Goal: Information Seeking & Learning: Learn about a topic

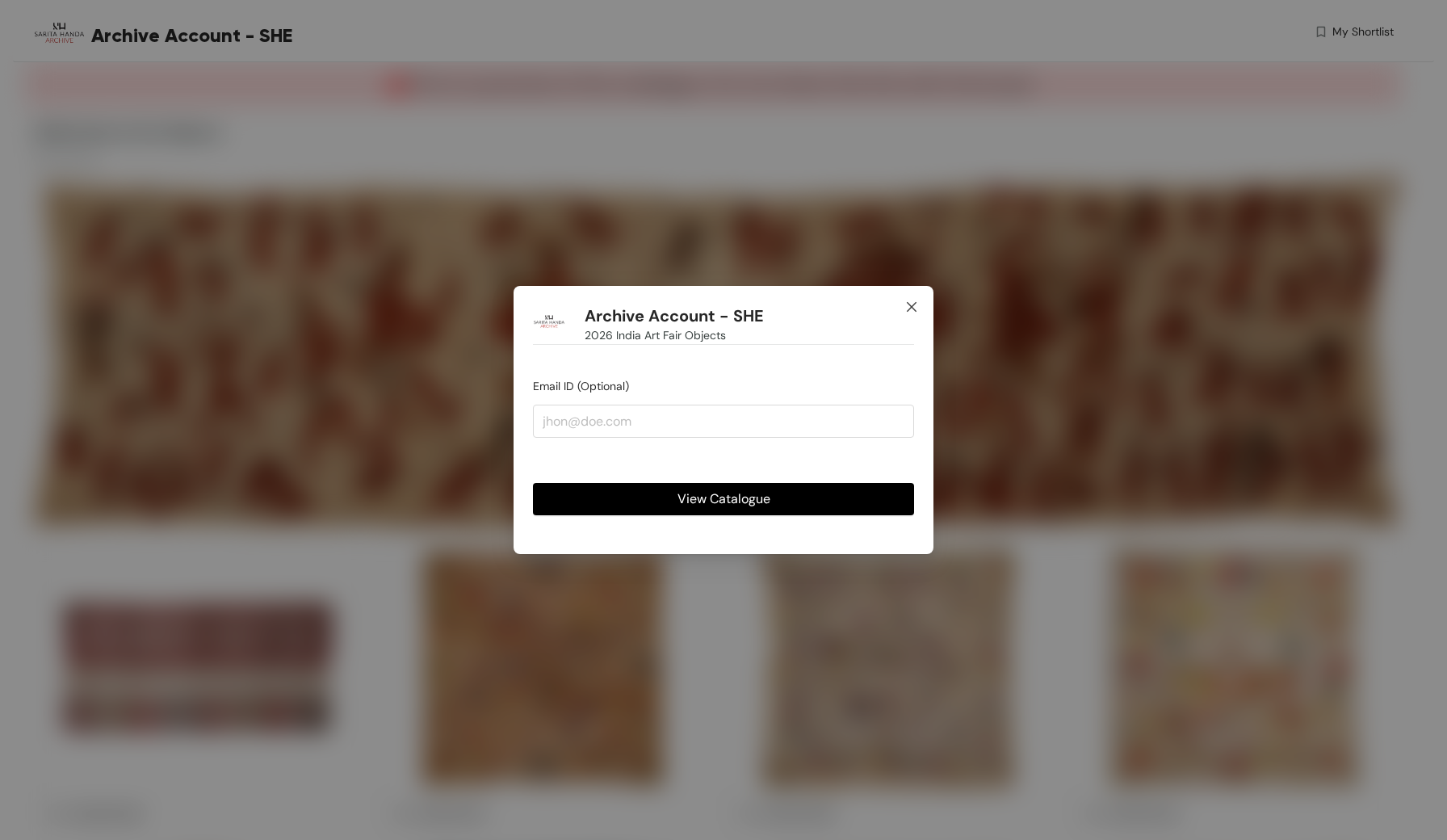
click at [909, 309] on icon "close" at bounding box center [912, 307] width 13 height 13
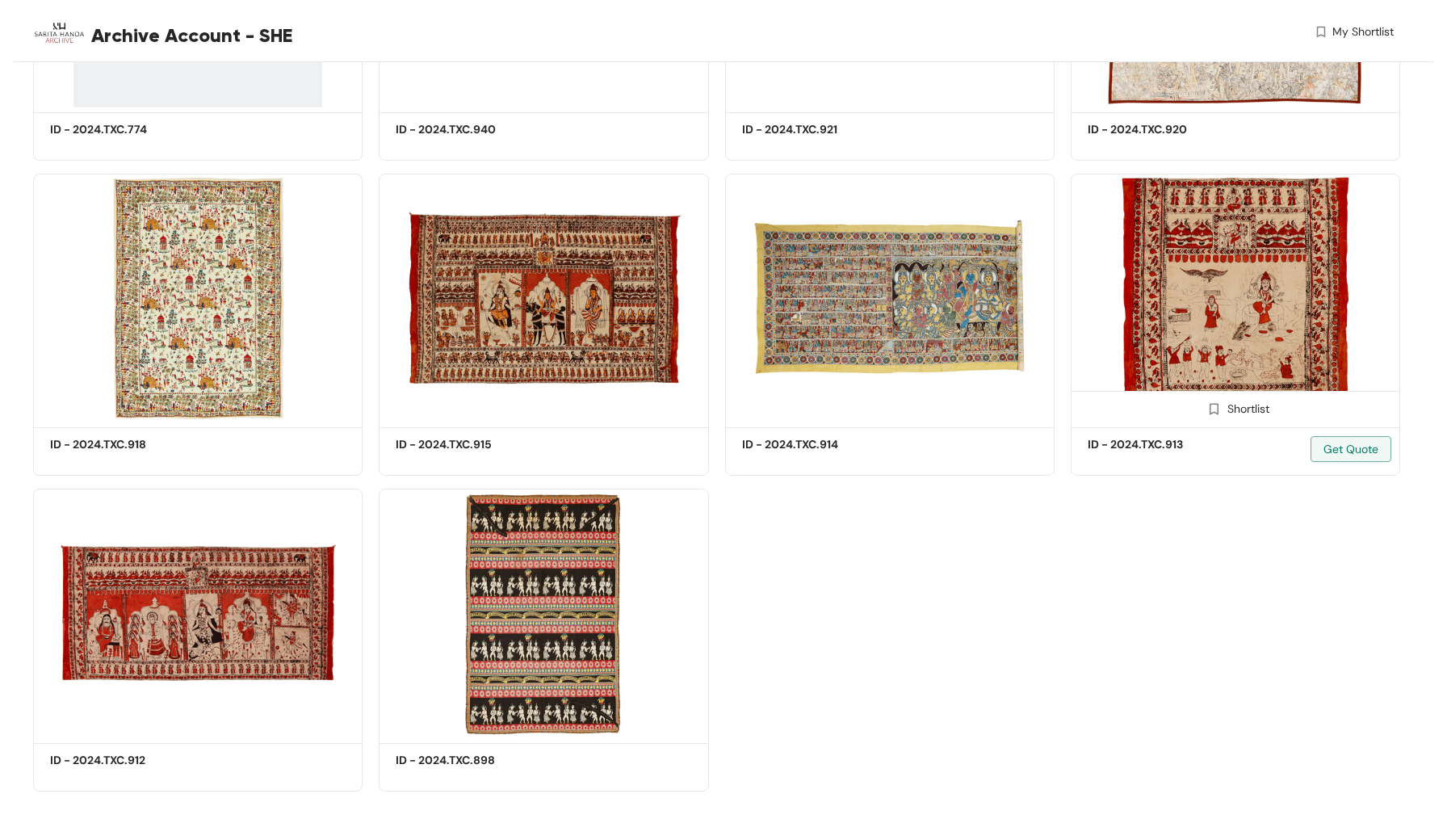
scroll to position [7298, 0]
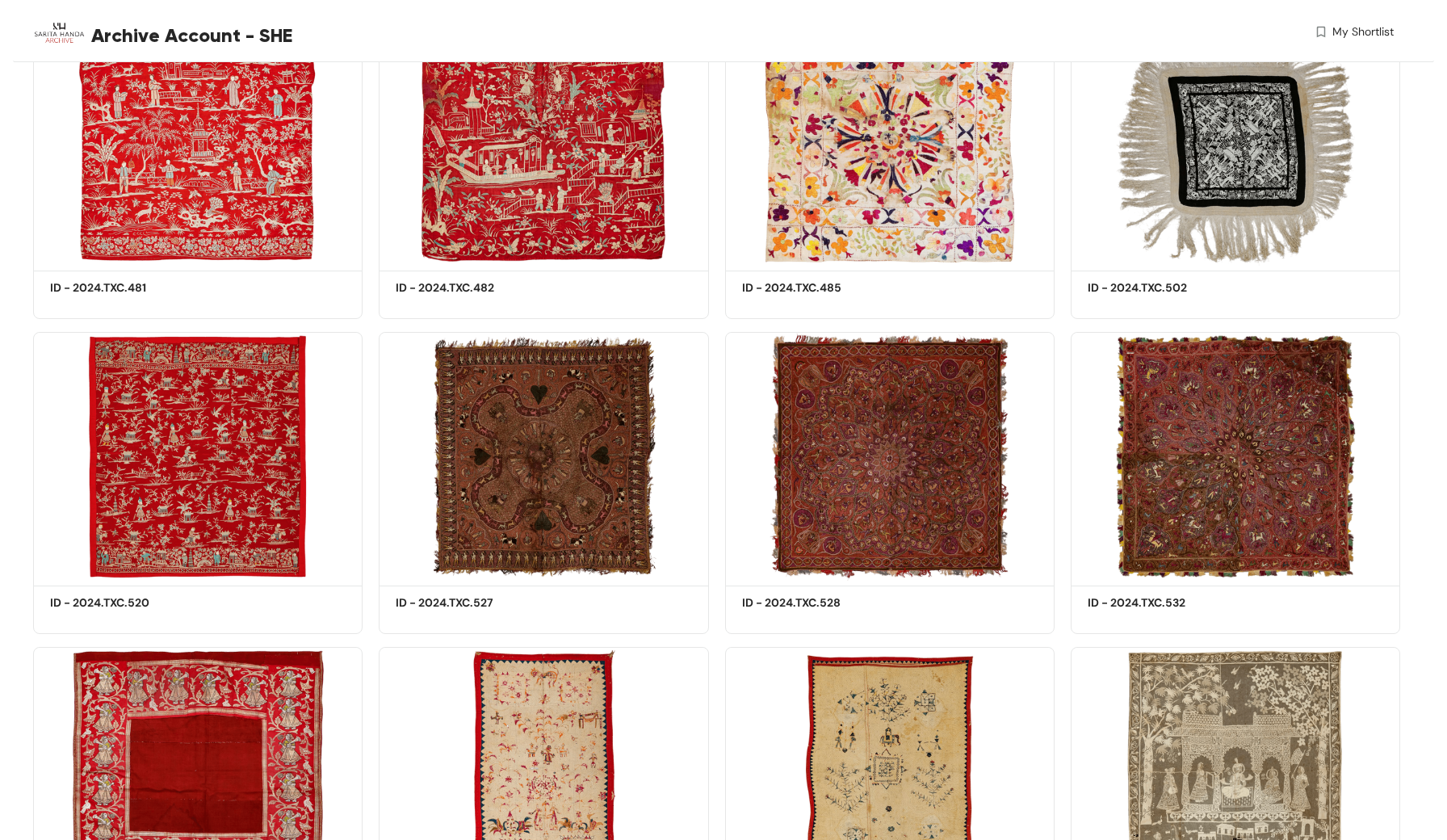
scroll to position [0, 0]
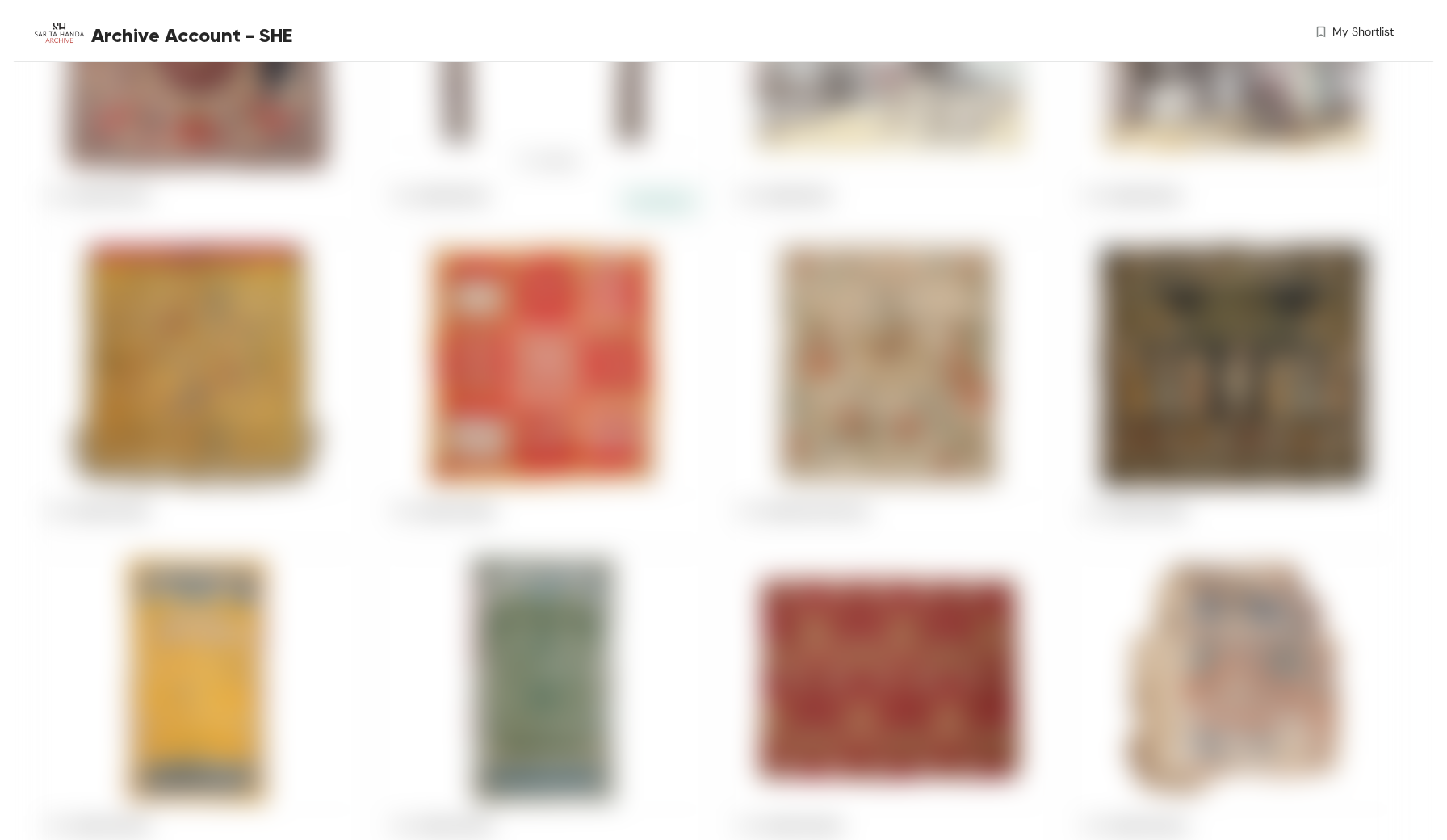
scroll to position [1277, 0]
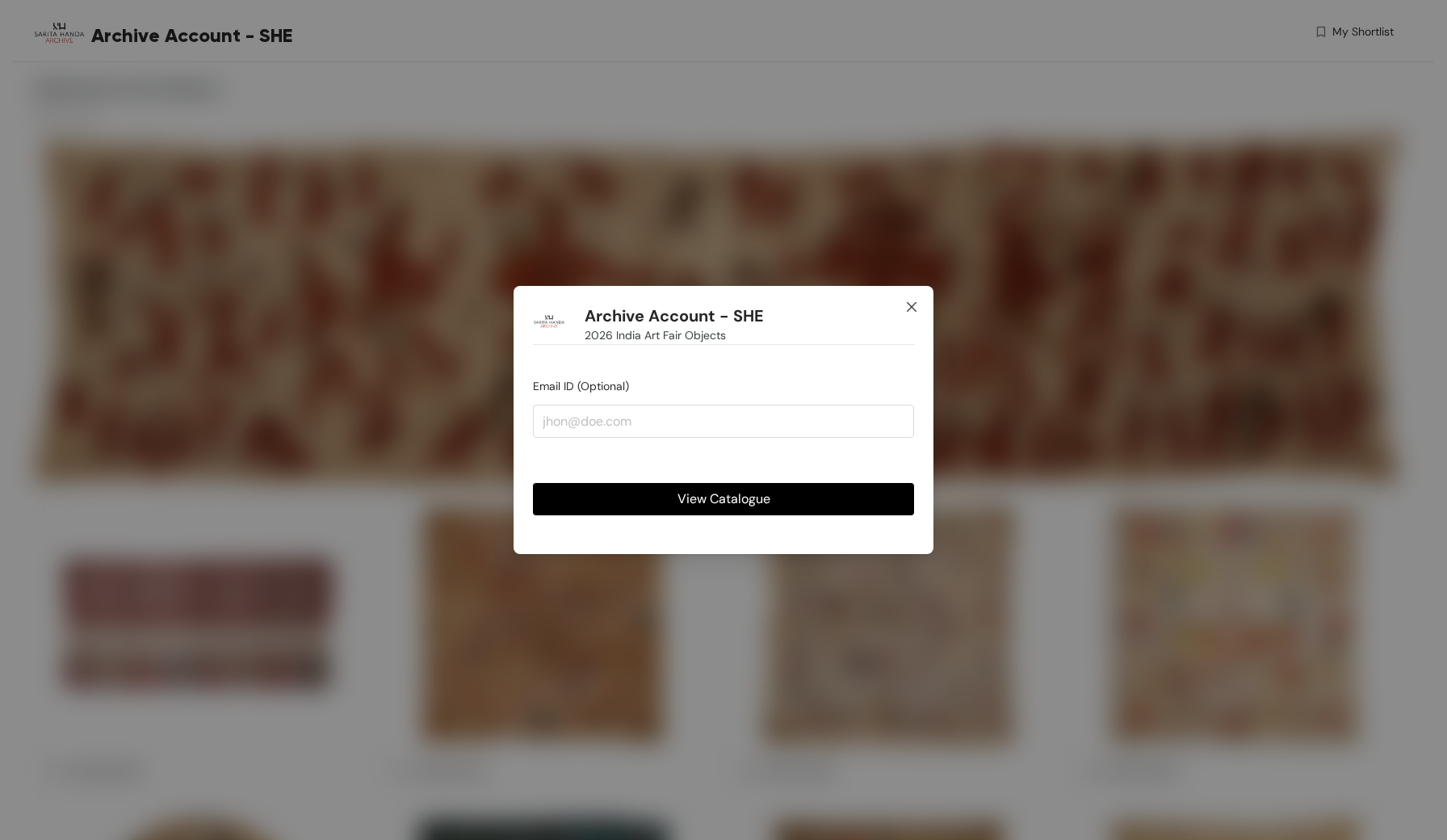
click at [913, 307] on icon "close" at bounding box center [911, 307] width 10 height 10
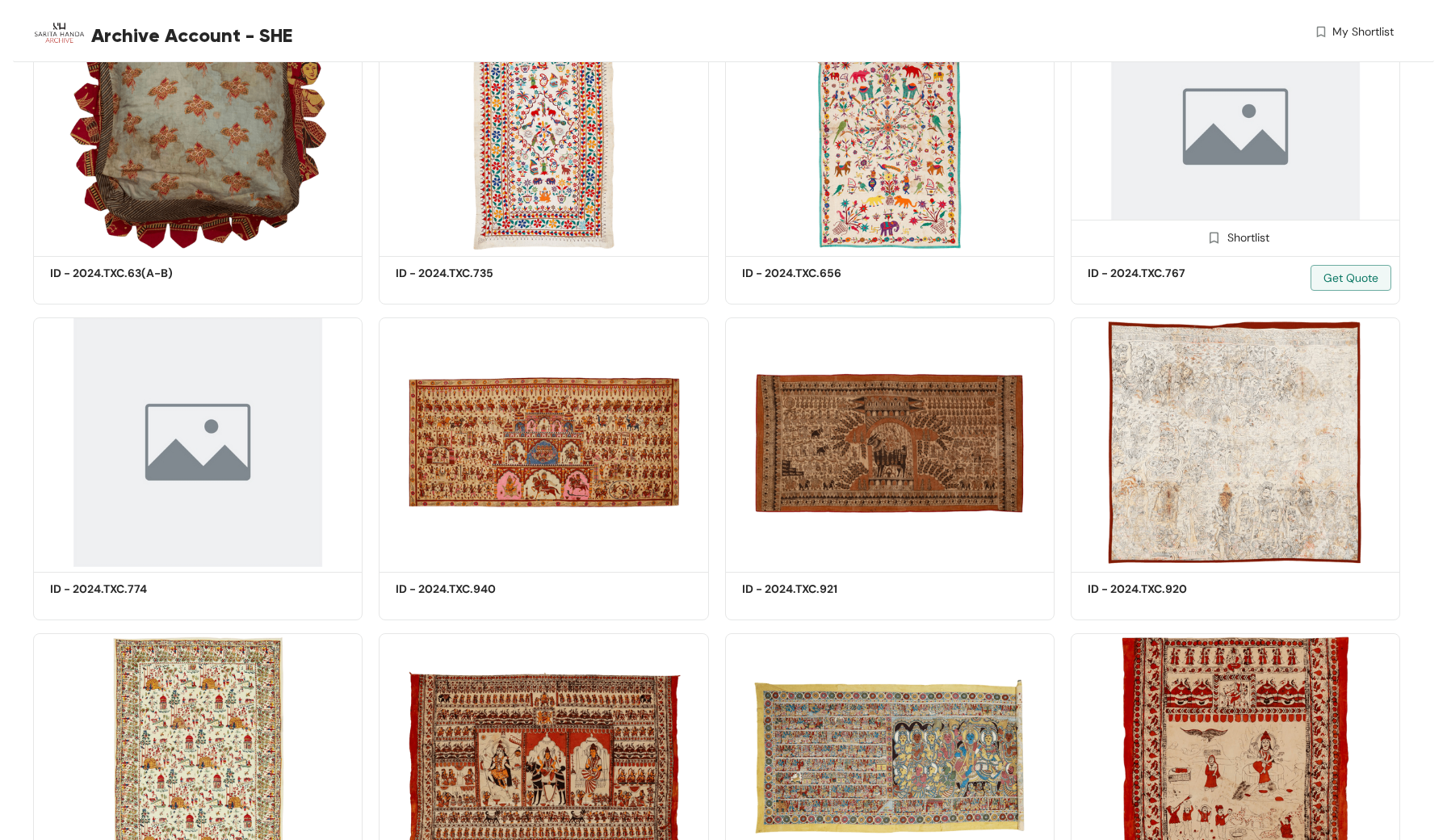
scroll to position [6777, 0]
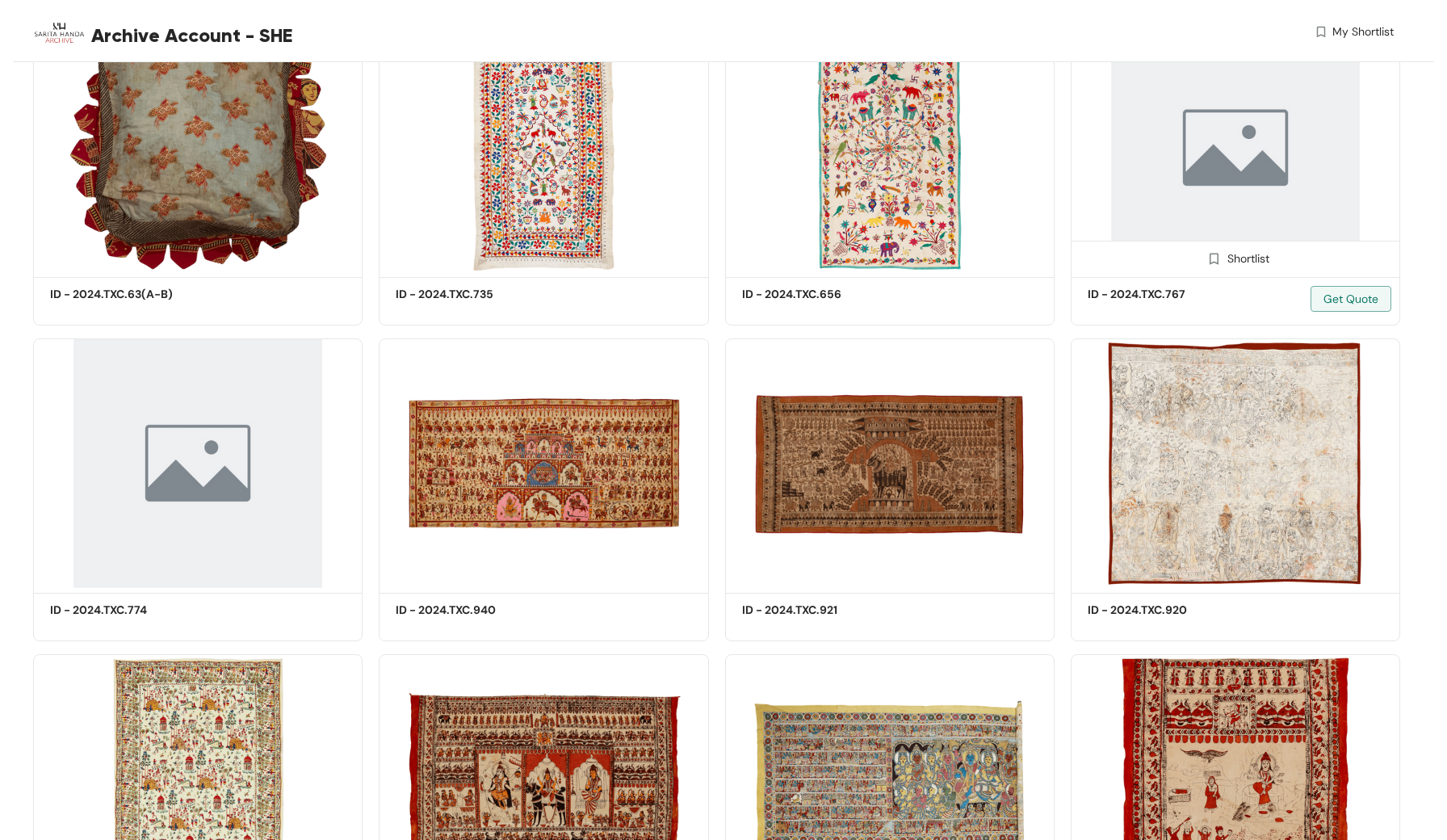
click at [1257, 123] on img at bounding box center [1235, 147] width 330 height 249
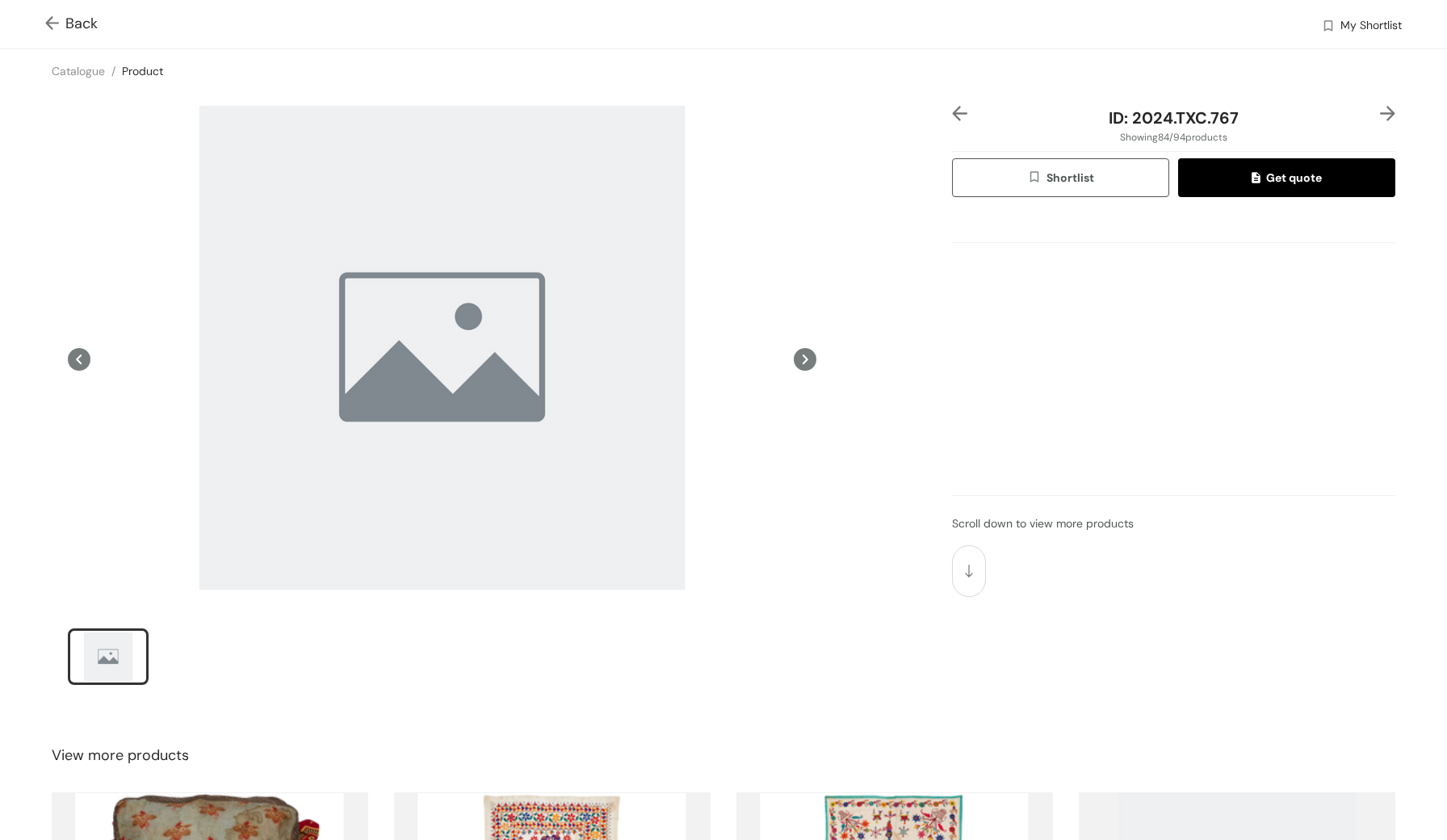
click at [108, 661] on div "slide item 1" at bounding box center [108, 656] width 73 height 49
click at [53, 26] on img at bounding box center [55, 25] width 20 height 17
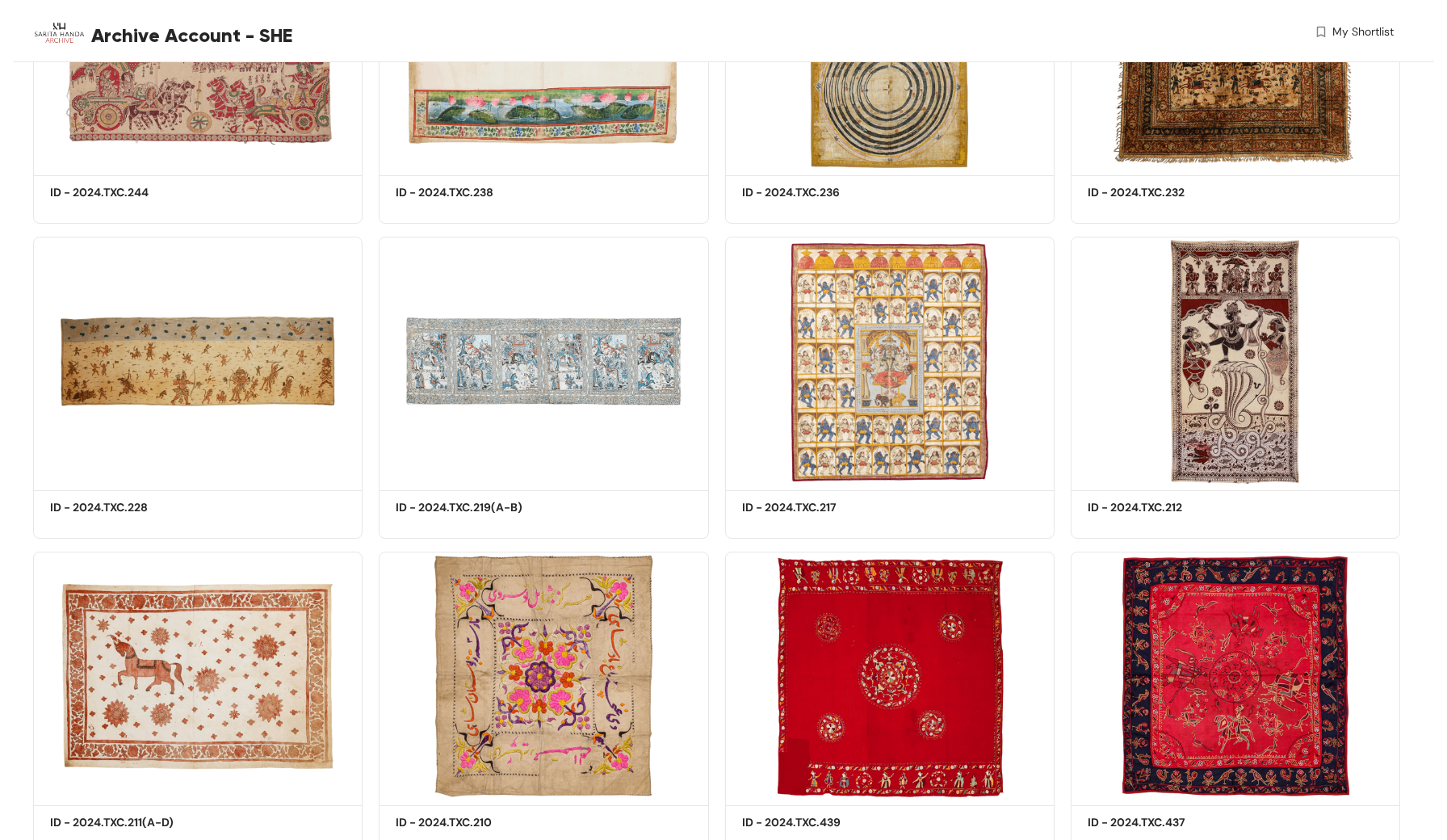
scroll to position [2211, 0]
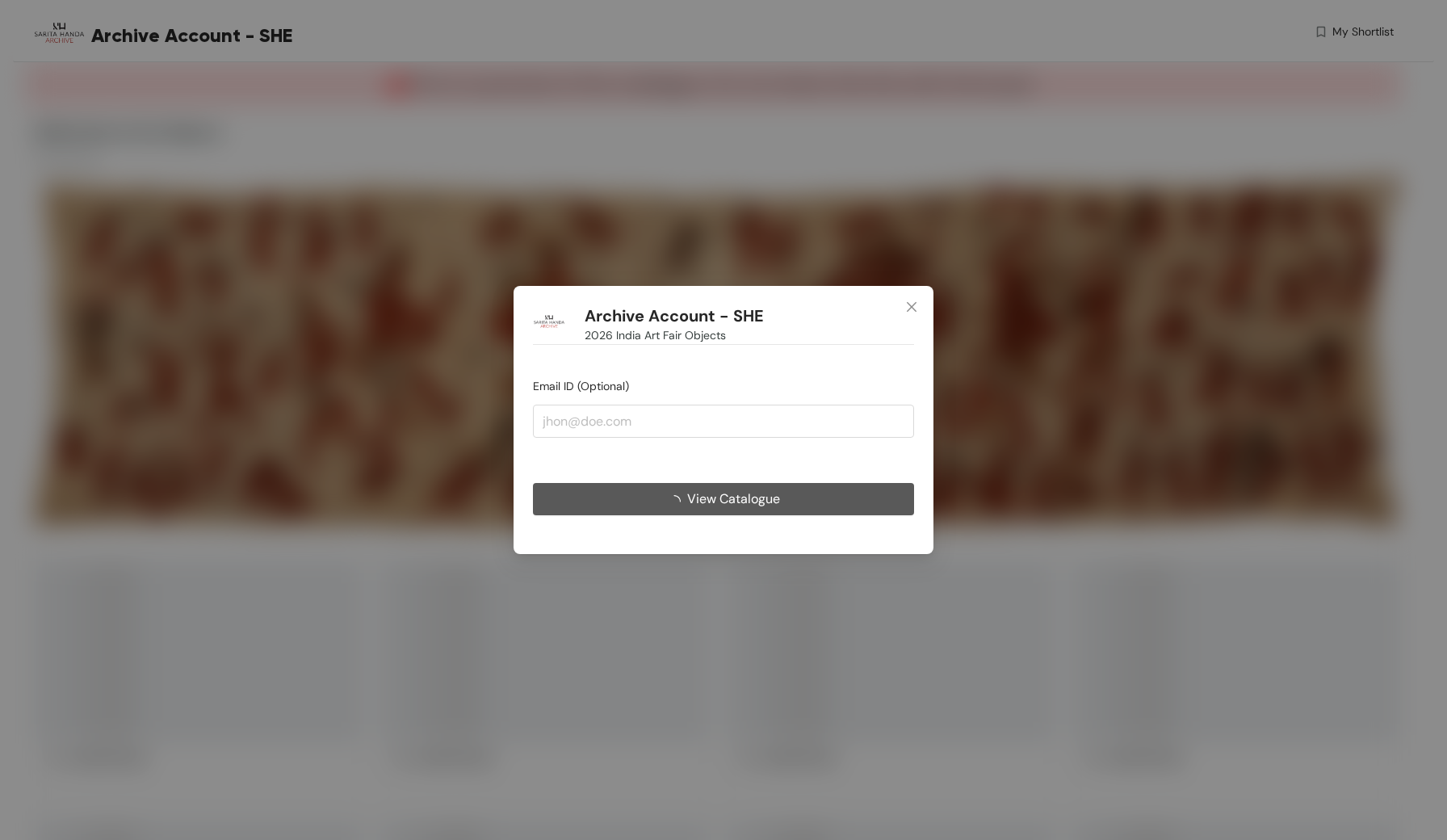
click at [734, 495] on span "View Catalogue" at bounding box center [733, 498] width 93 height 20
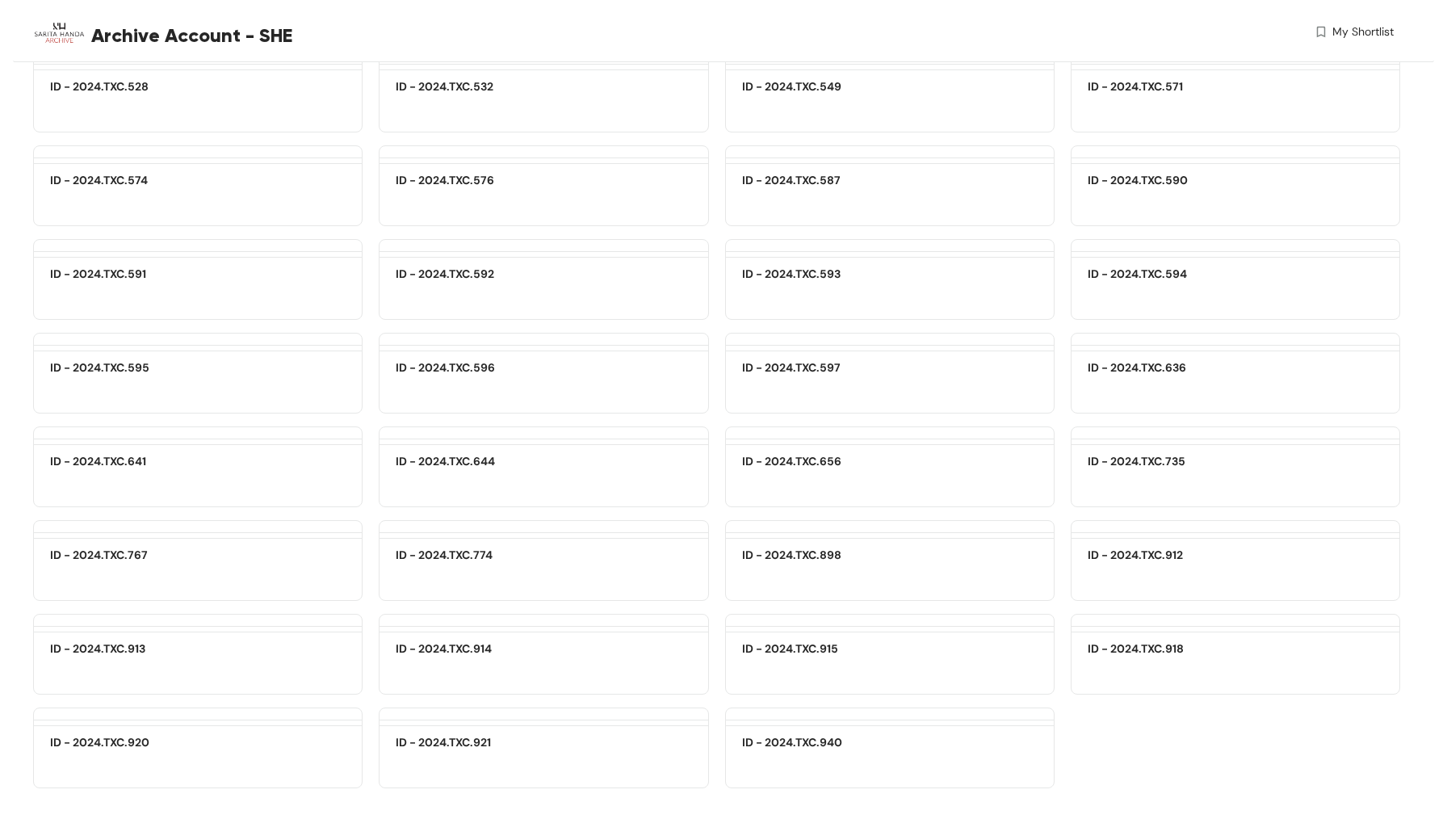
scroll to position [14158, 0]
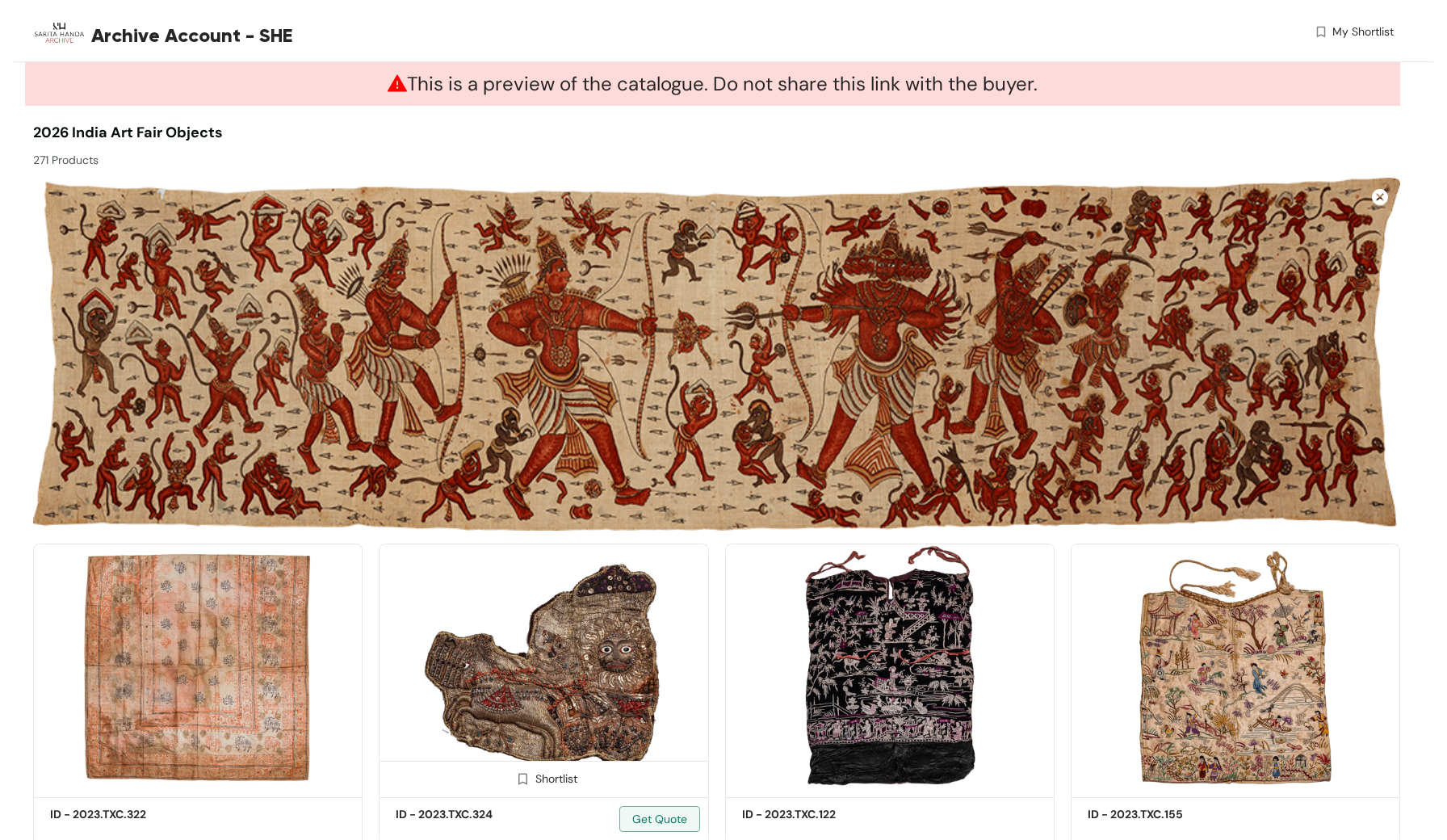
scroll to position [0, 0]
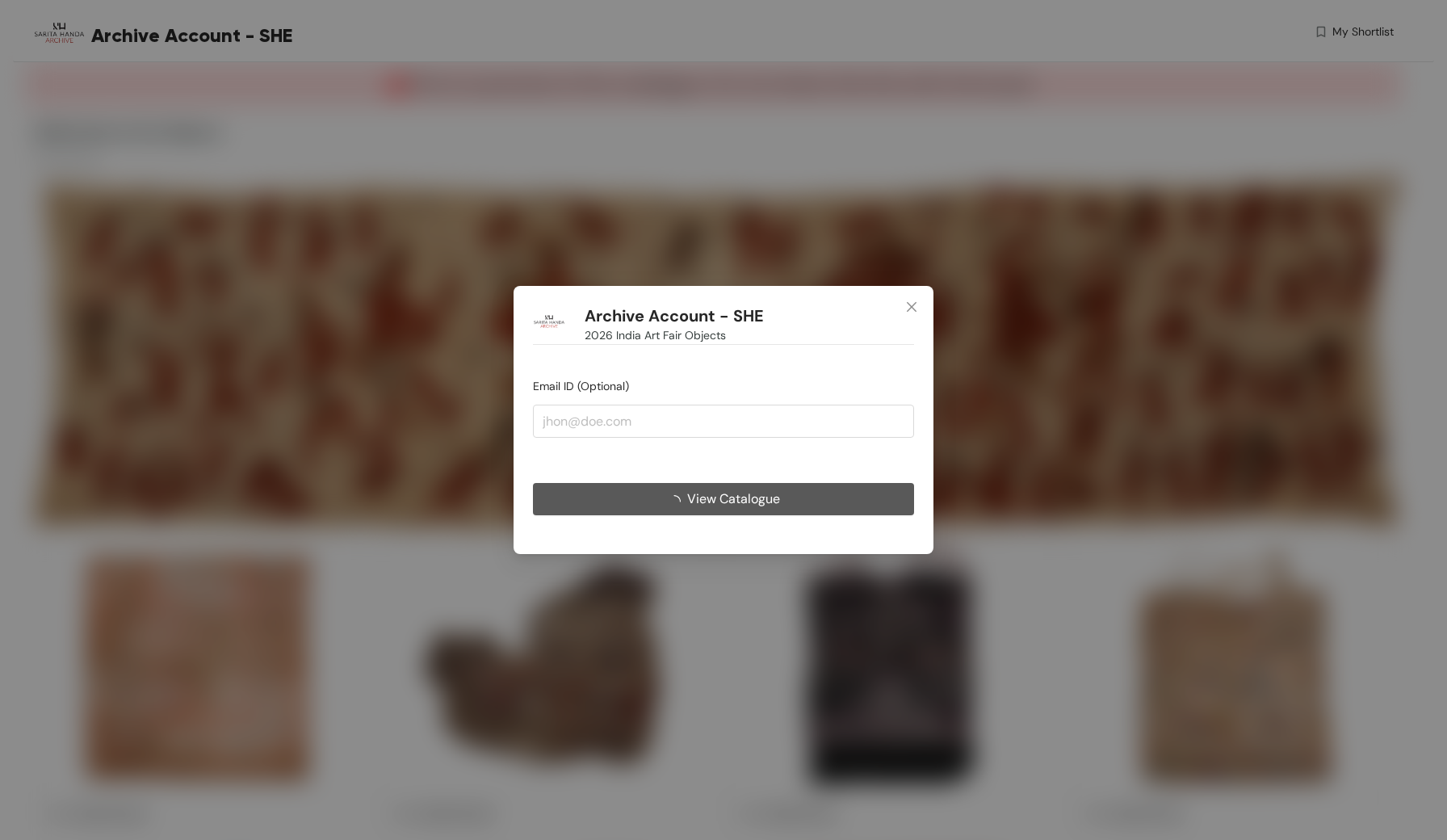
click at [559, 505] on button "View Catalogue" at bounding box center [724, 498] width 381 height 32
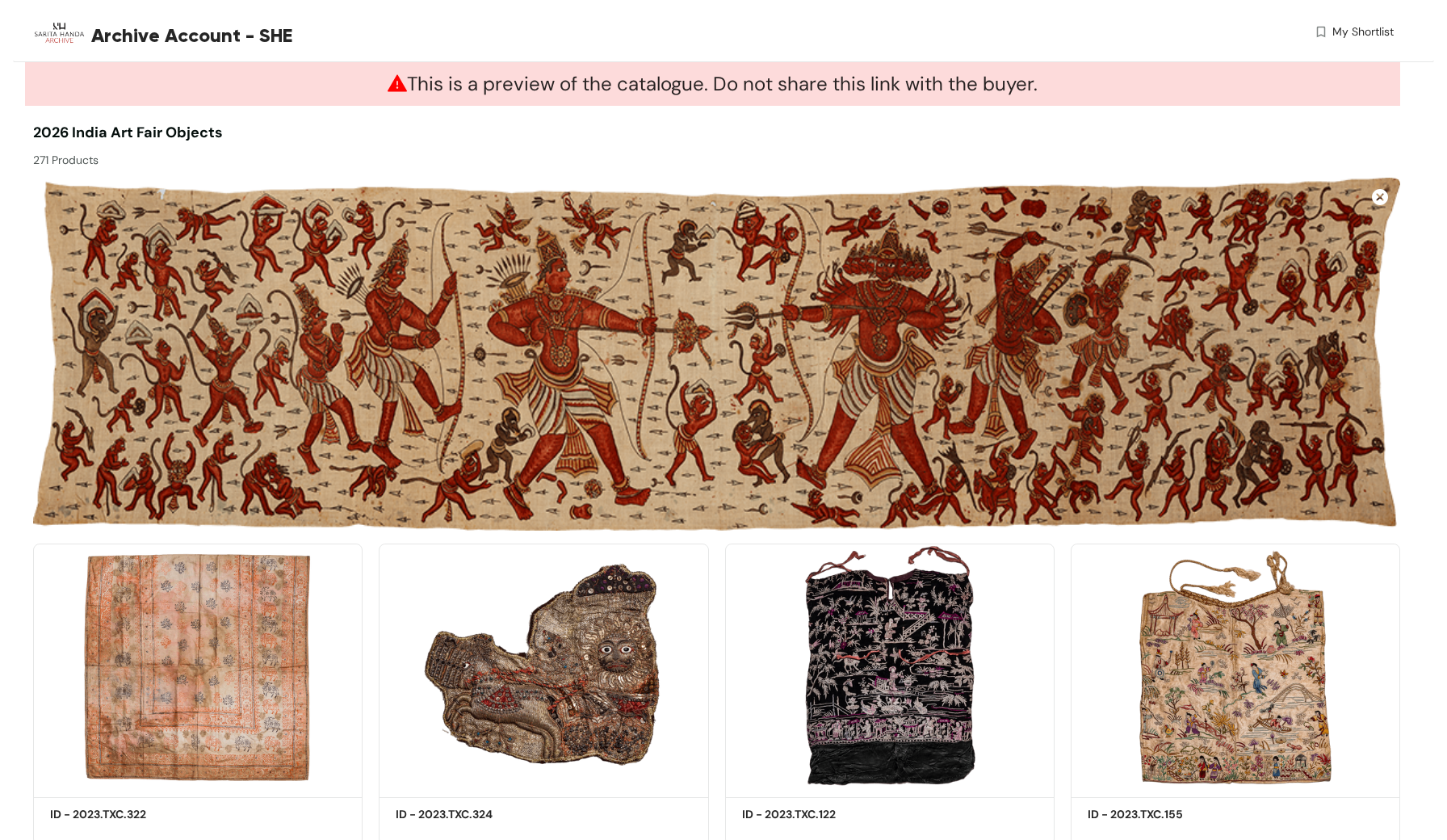
click at [762, 396] on icon "close" at bounding box center [761, 397] width 3 height 3
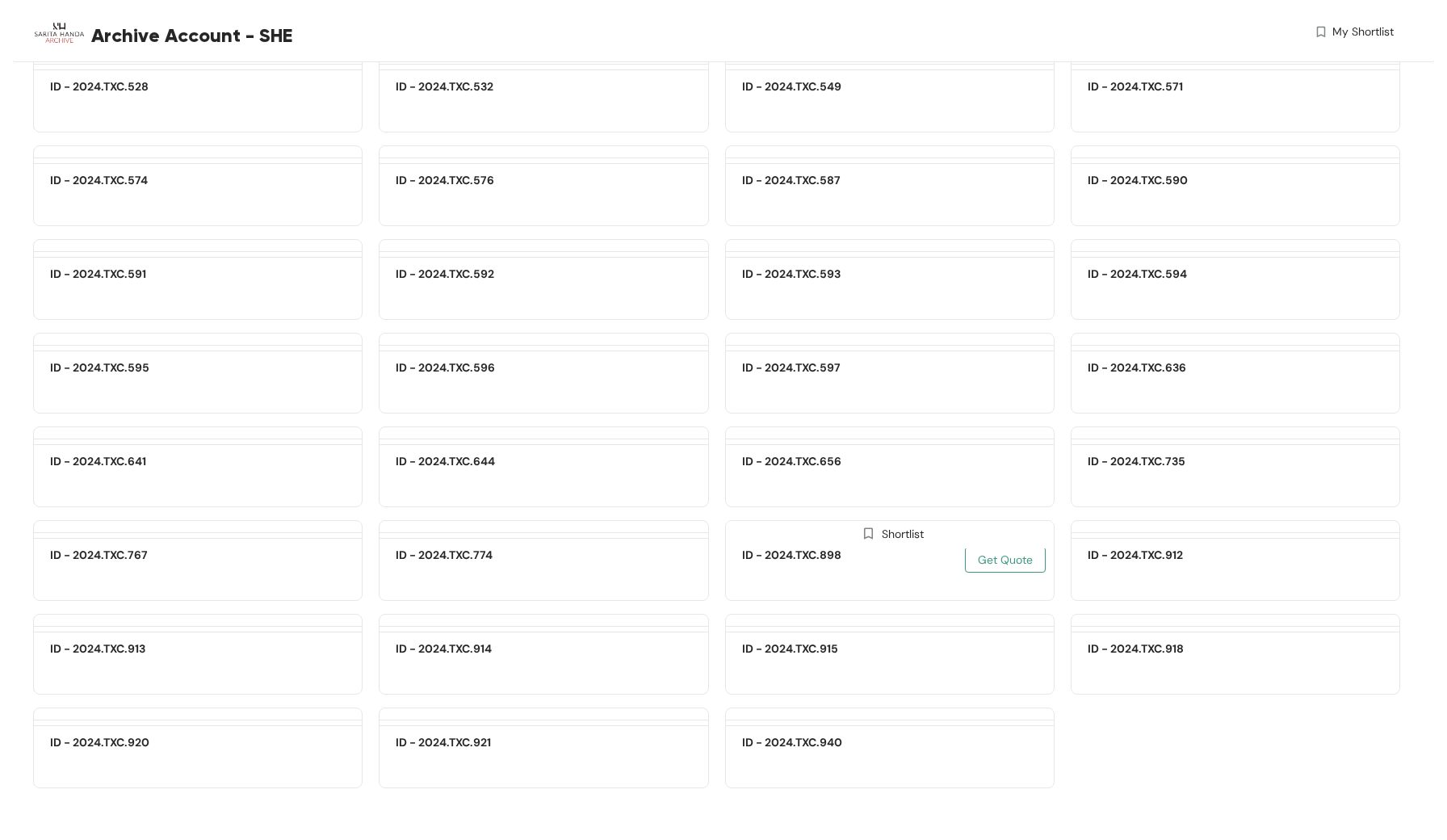
scroll to position [20889, 0]
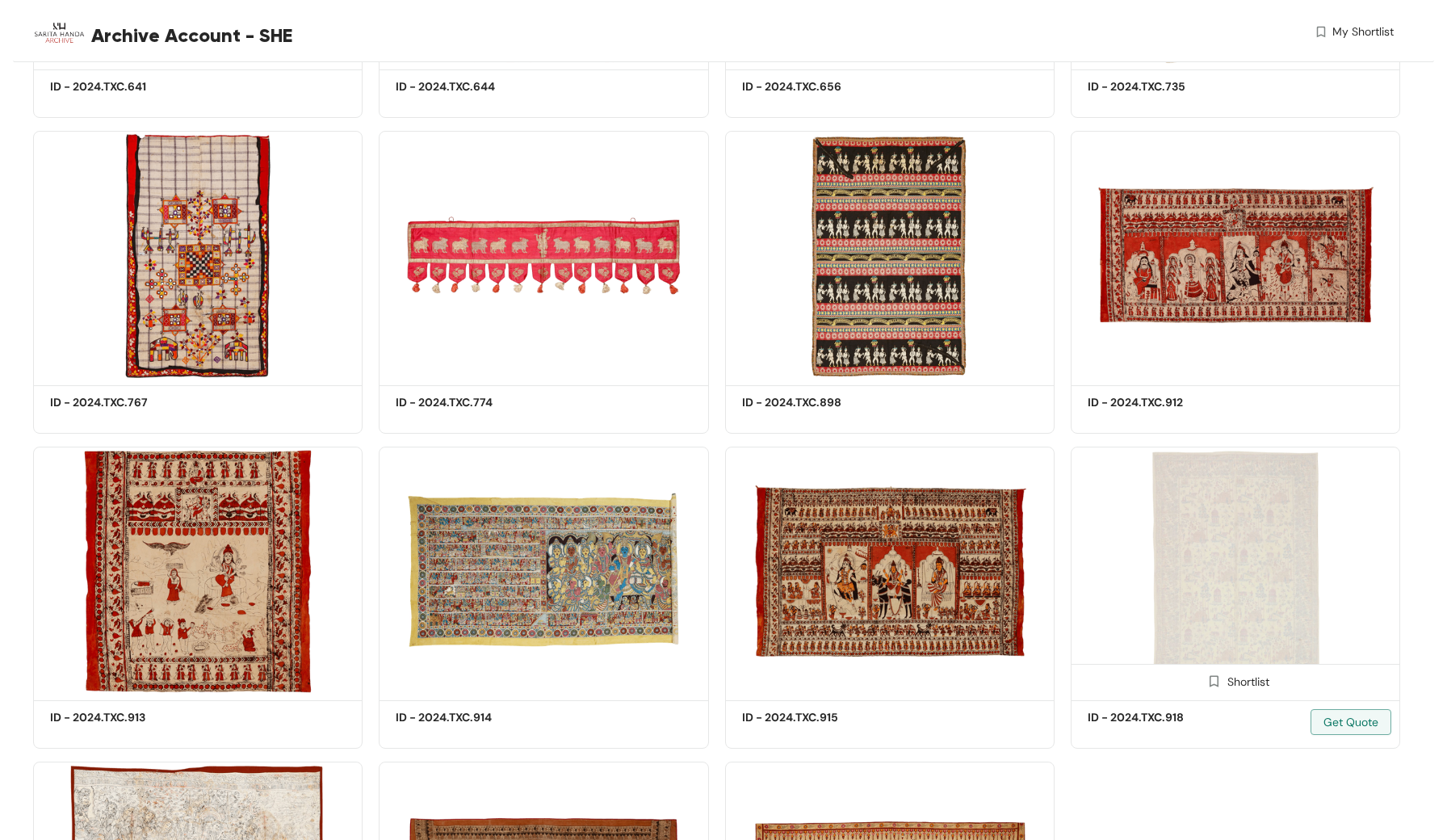
click at [1225, 583] on img at bounding box center [1235, 571] width 330 height 249
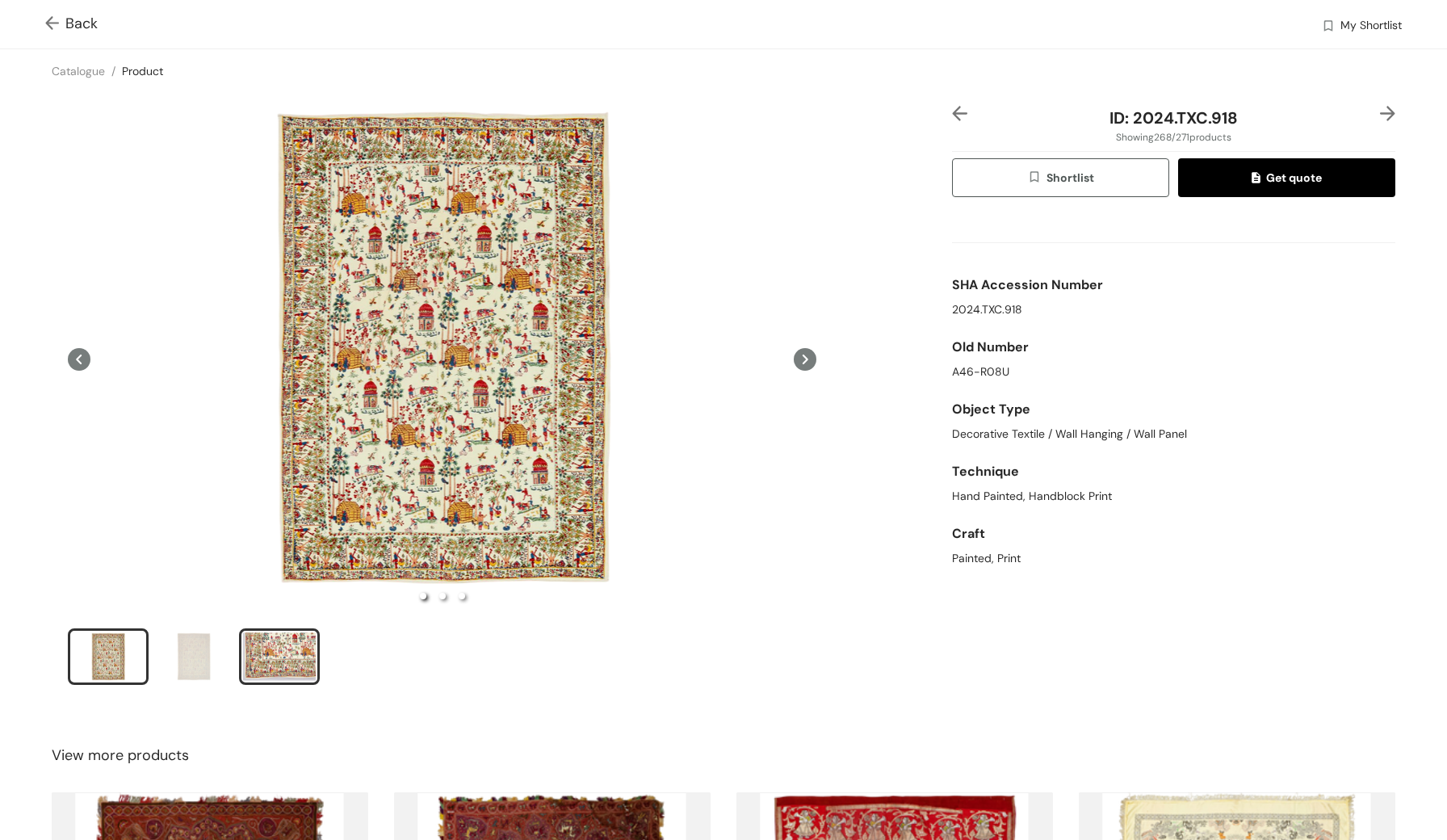
click at [298, 652] on div "slide item 3" at bounding box center [279, 656] width 73 height 49
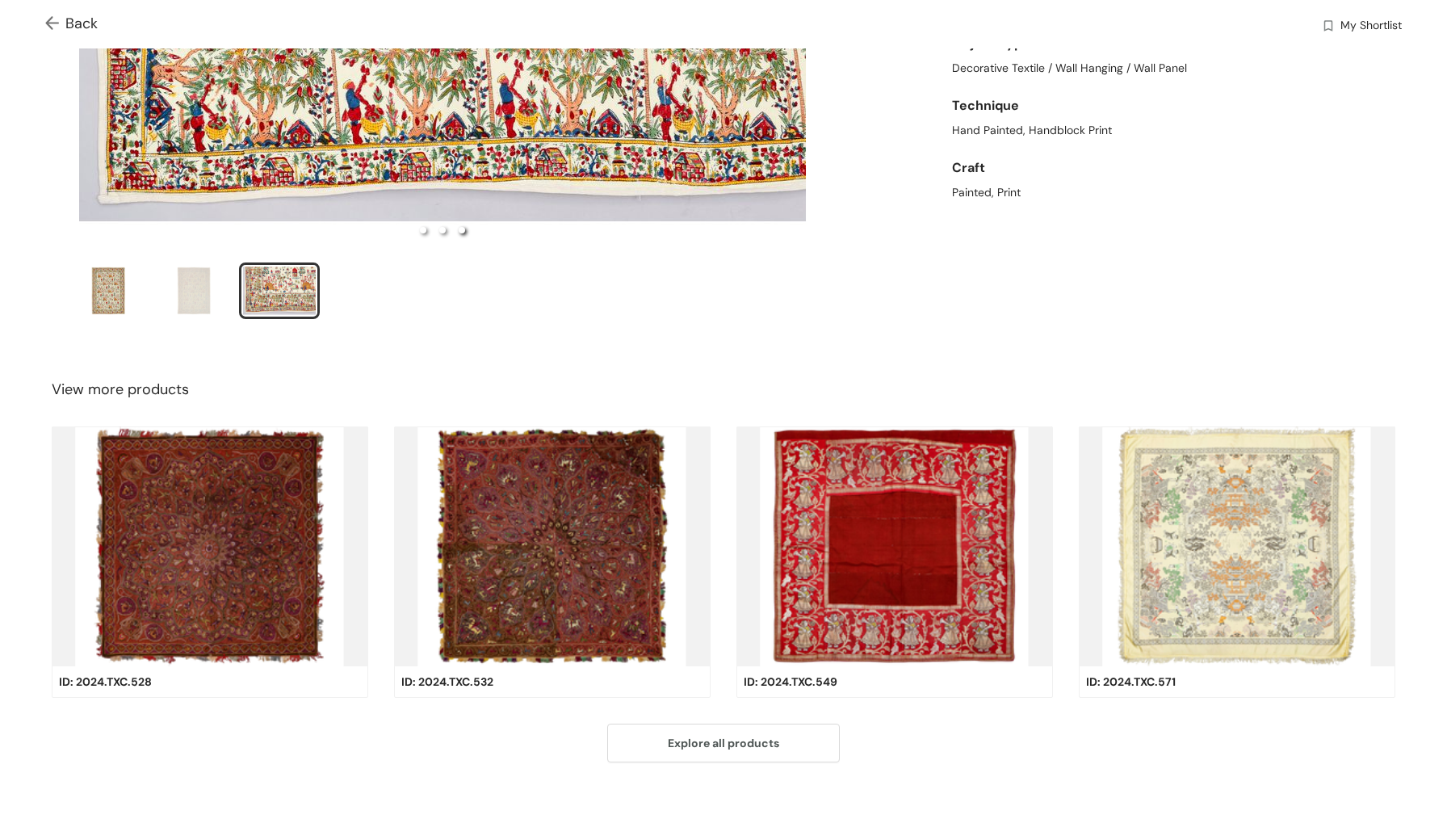
scroll to position [366, 0]
click at [248, 564] on img at bounding box center [210, 545] width 317 height 239
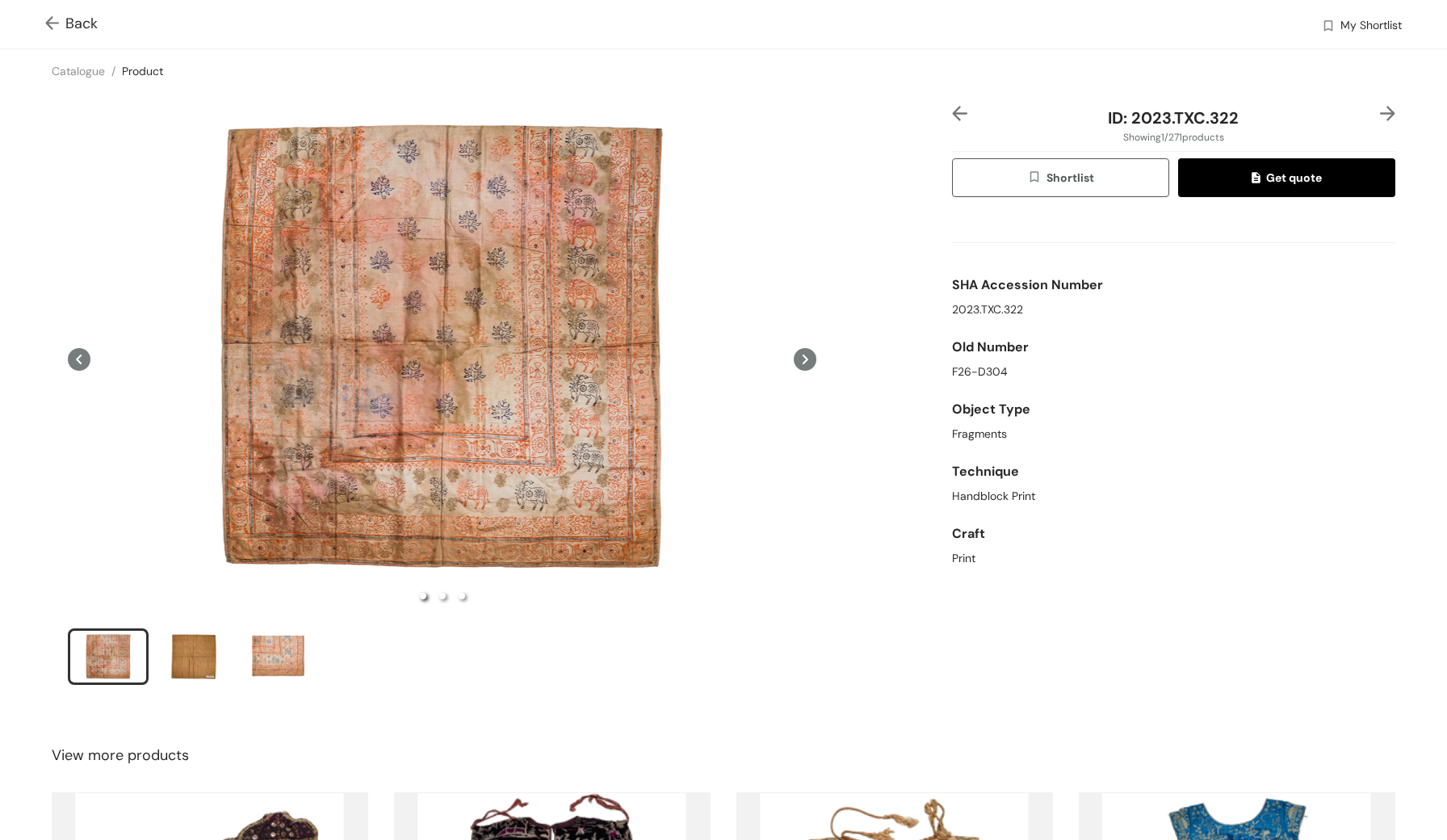
click at [51, 24] on img at bounding box center [55, 25] width 20 height 17
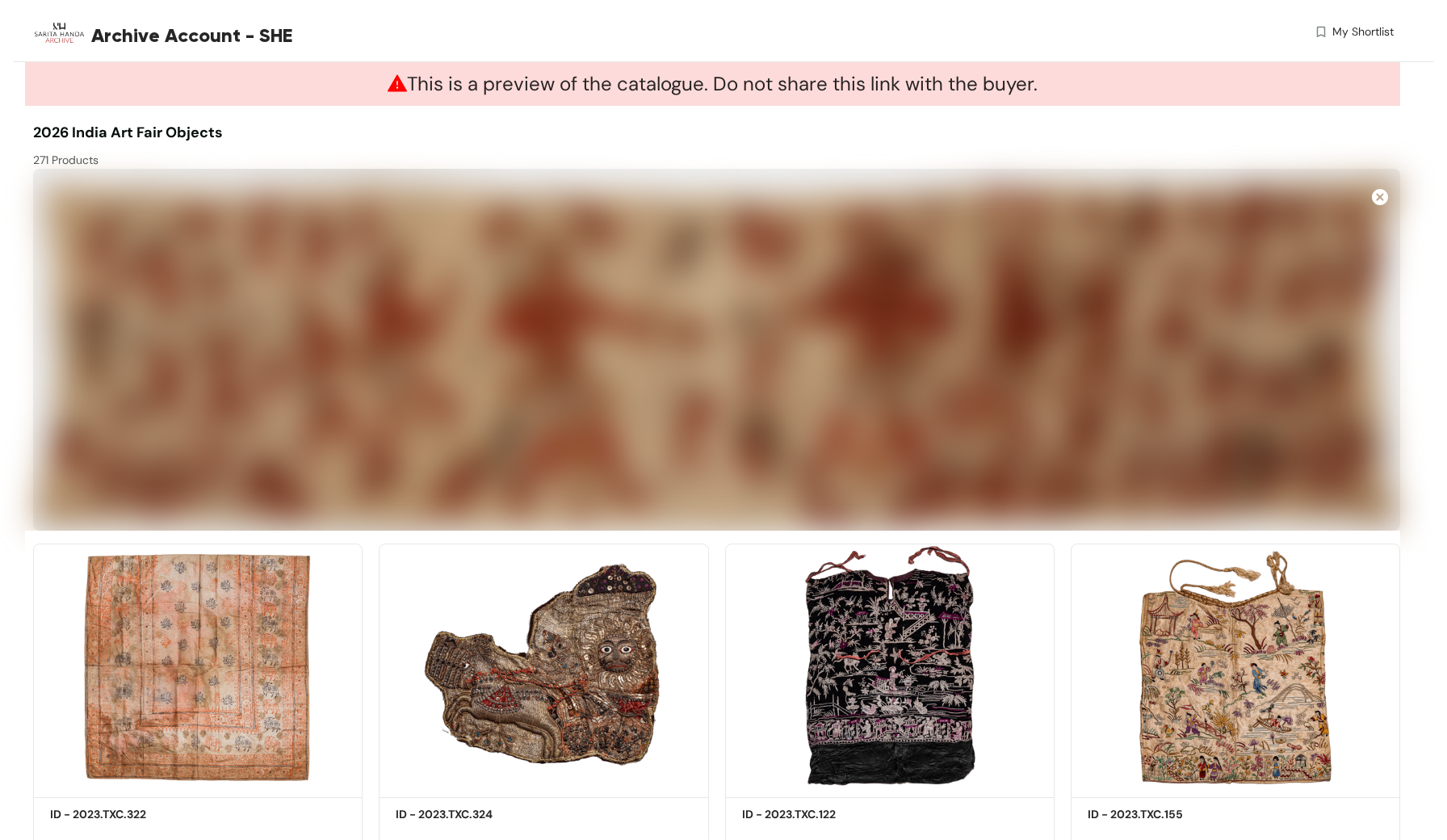
click at [49, 23] on img at bounding box center [59, 32] width 53 height 52
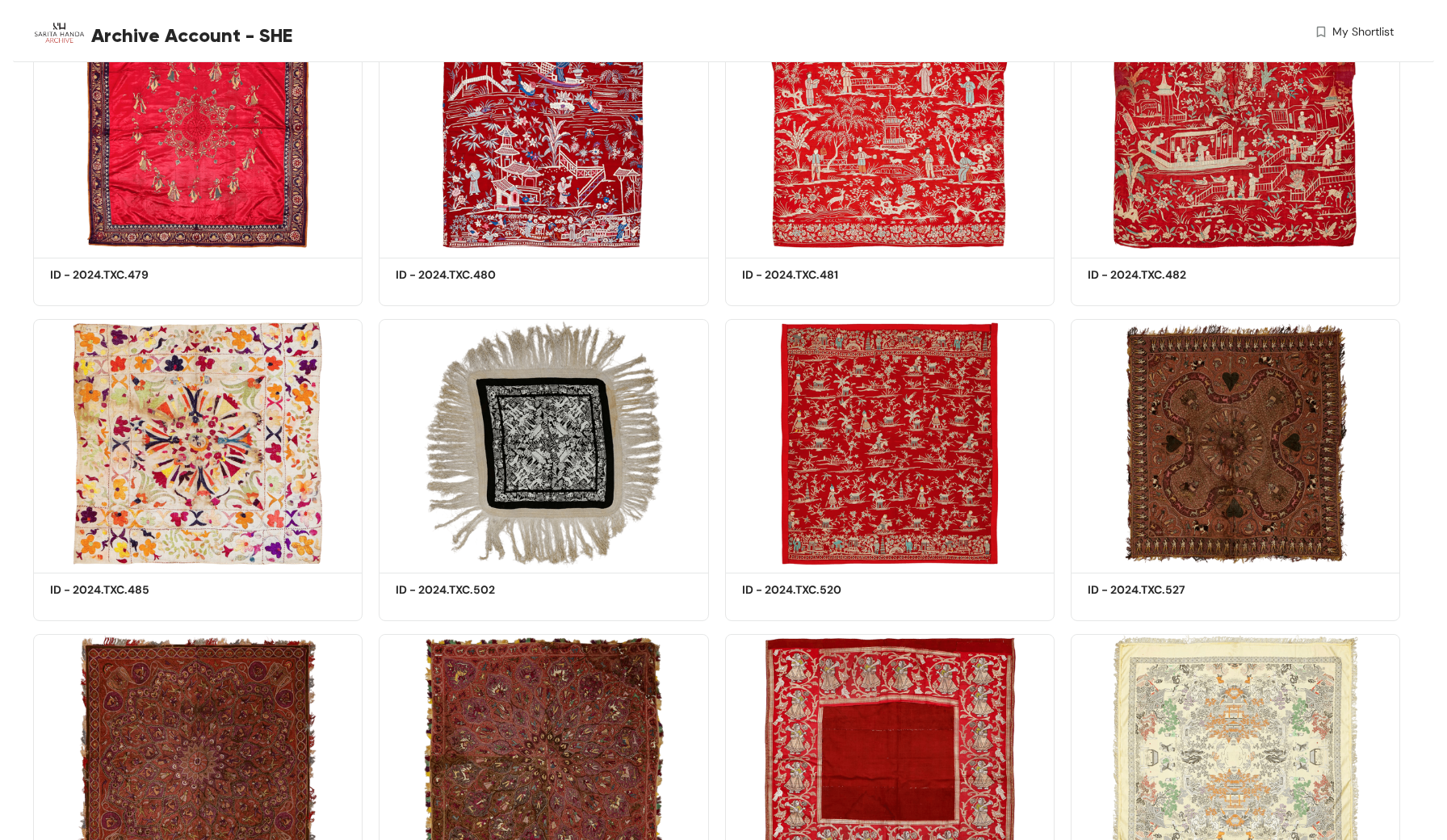
scroll to position [18827, 0]
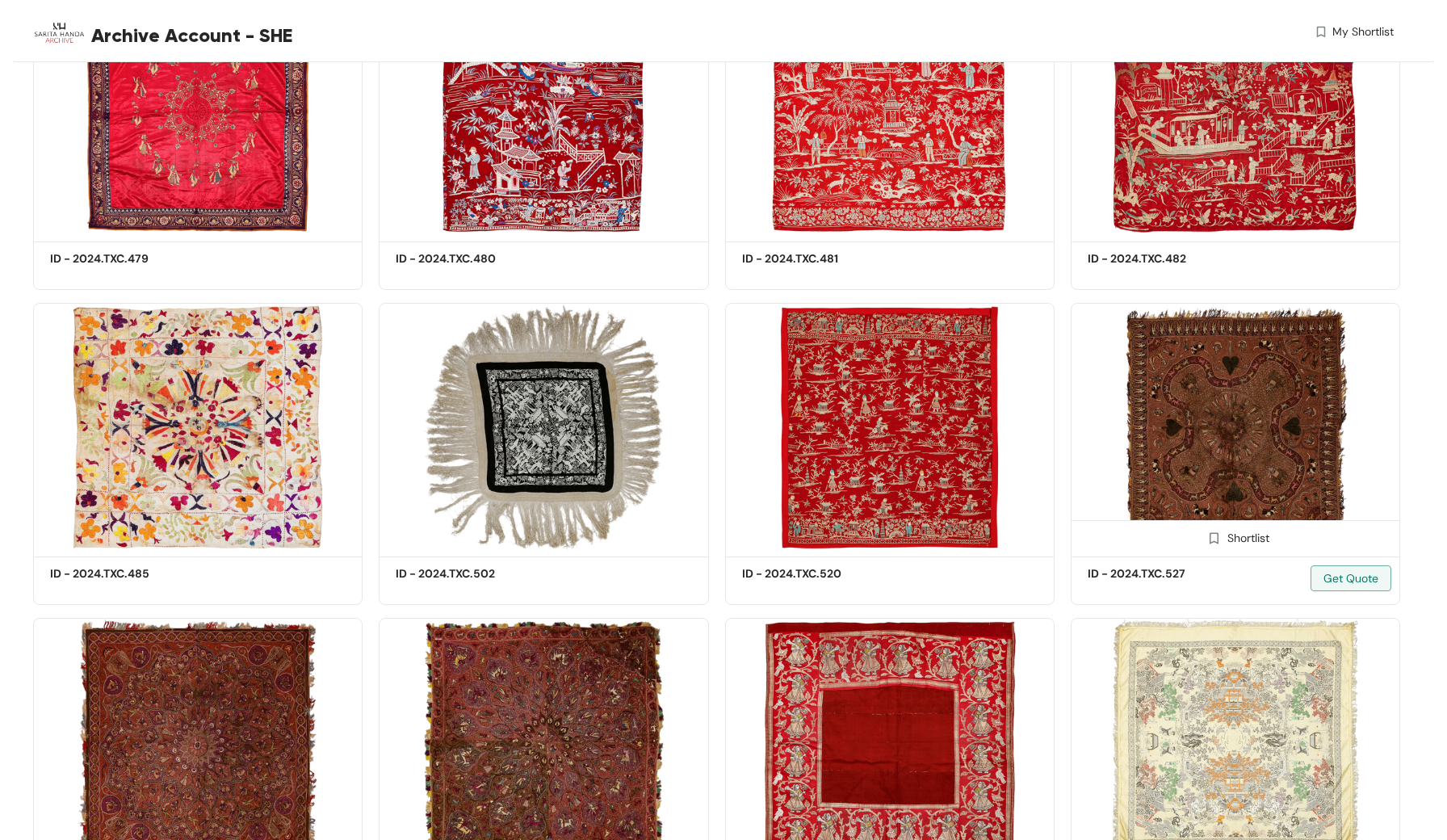
click at [1265, 409] on img at bounding box center [1235, 427] width 330 height 249
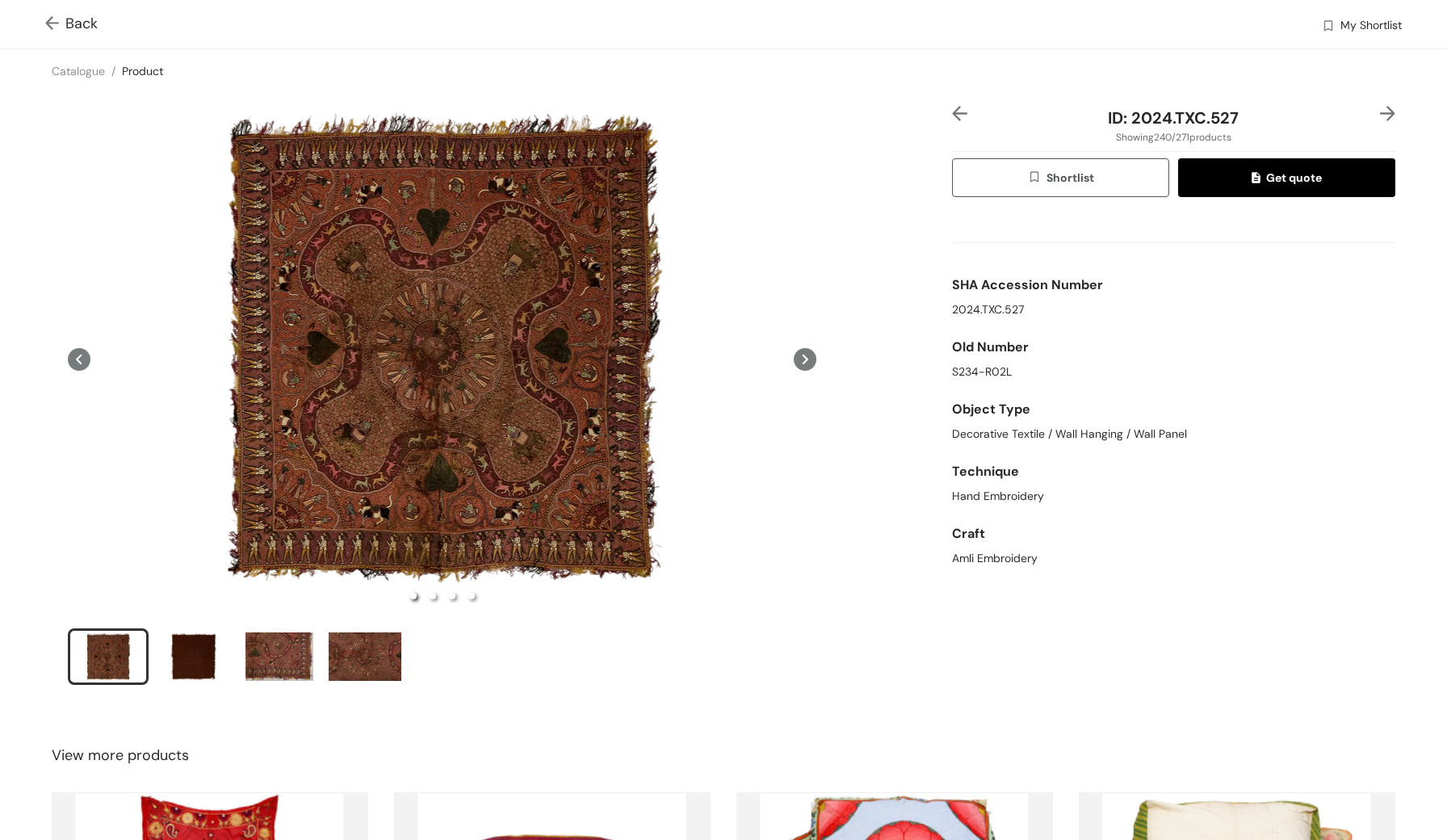
click at [58, 21] on img at bounding box center [55, 25] width 20 height 17
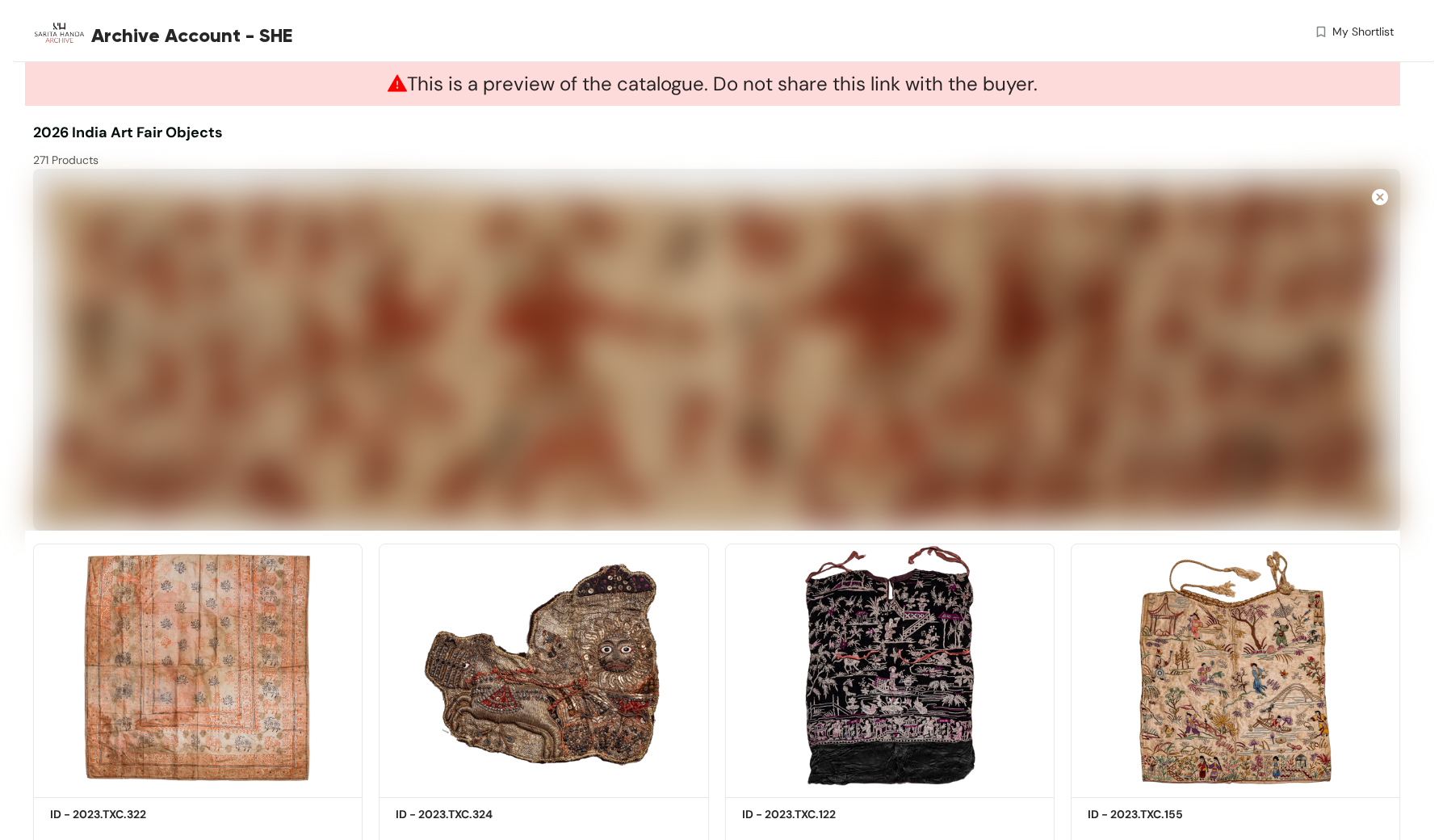
click at [58, 21] on img at bounding box center [59, 32] width 53 height 52
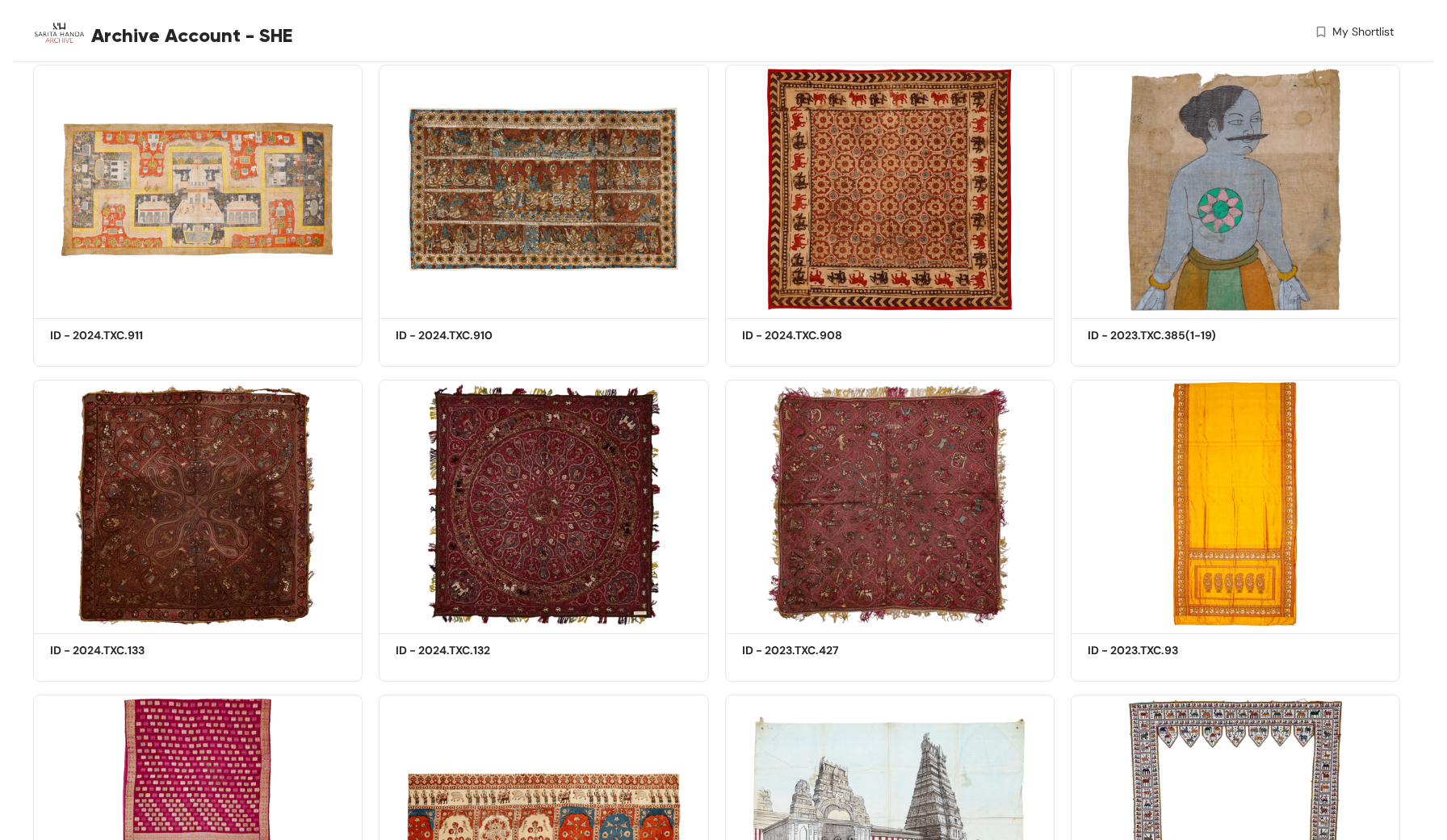
scroll to position [13701, 0]
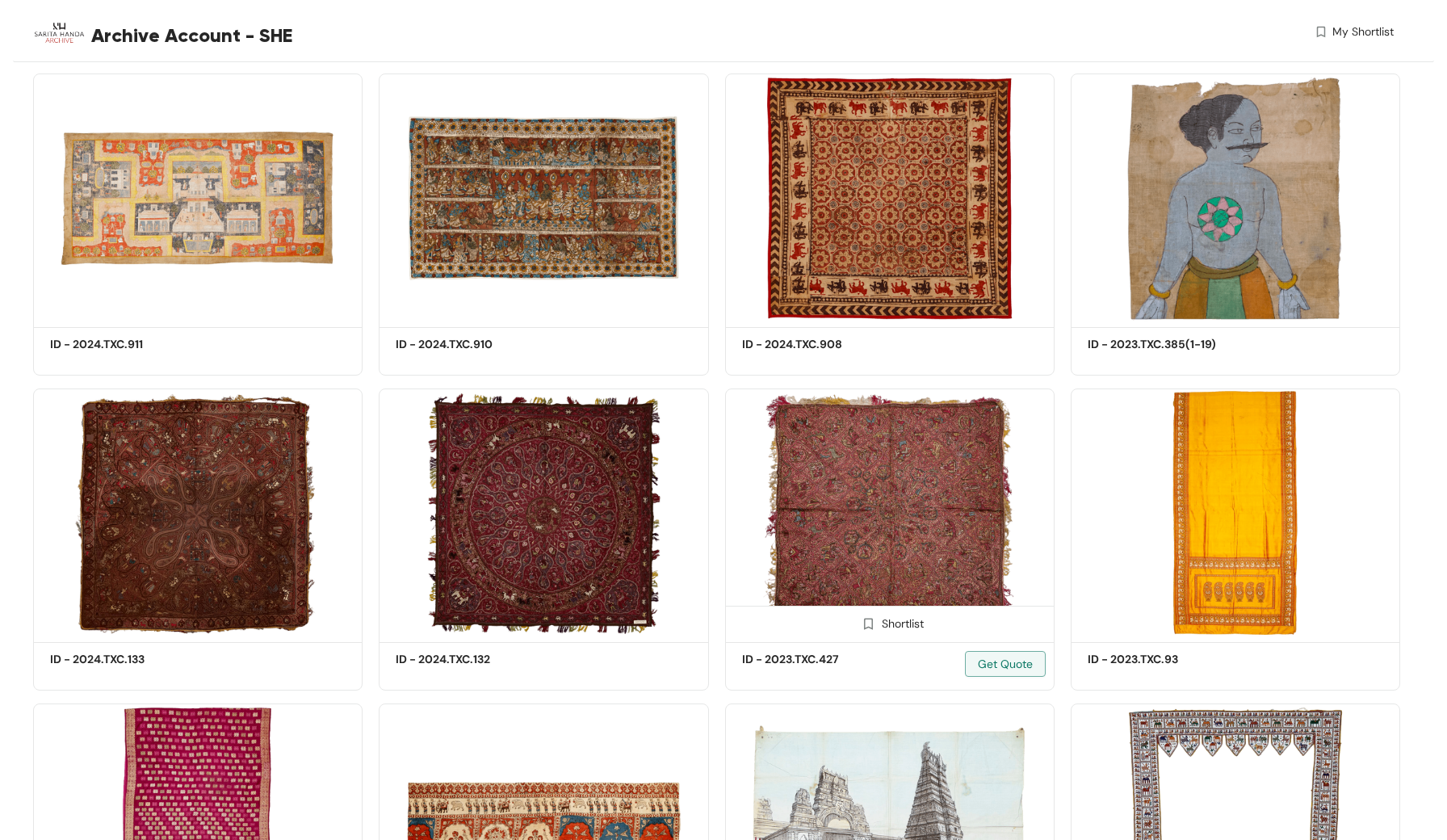
click at [901, 542] on img at bounding box center [890, 513] width 330 height 249
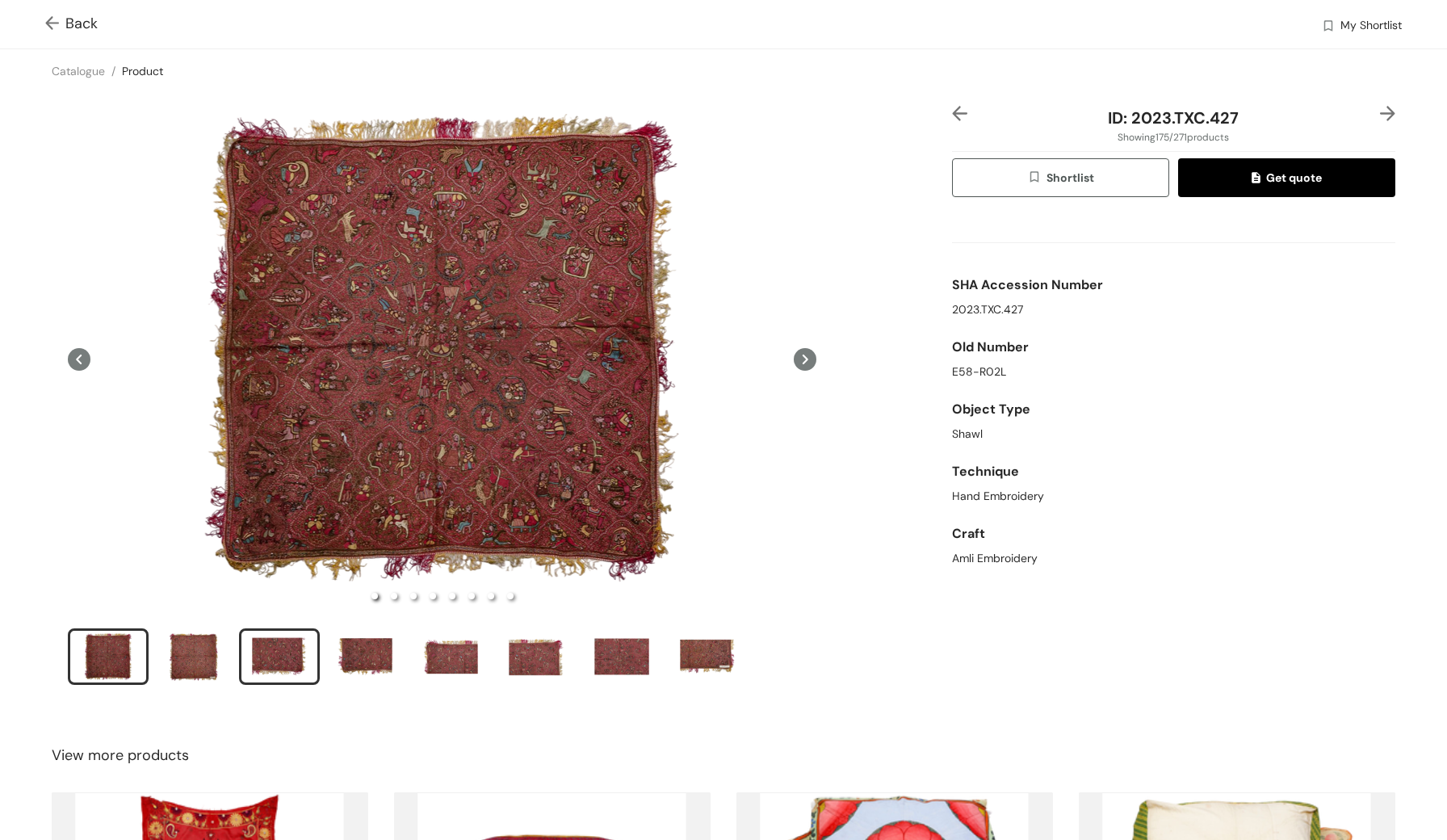
click at [271, 662] on div "slide item 3" at bounding box center [279, 656] width 73 height 49
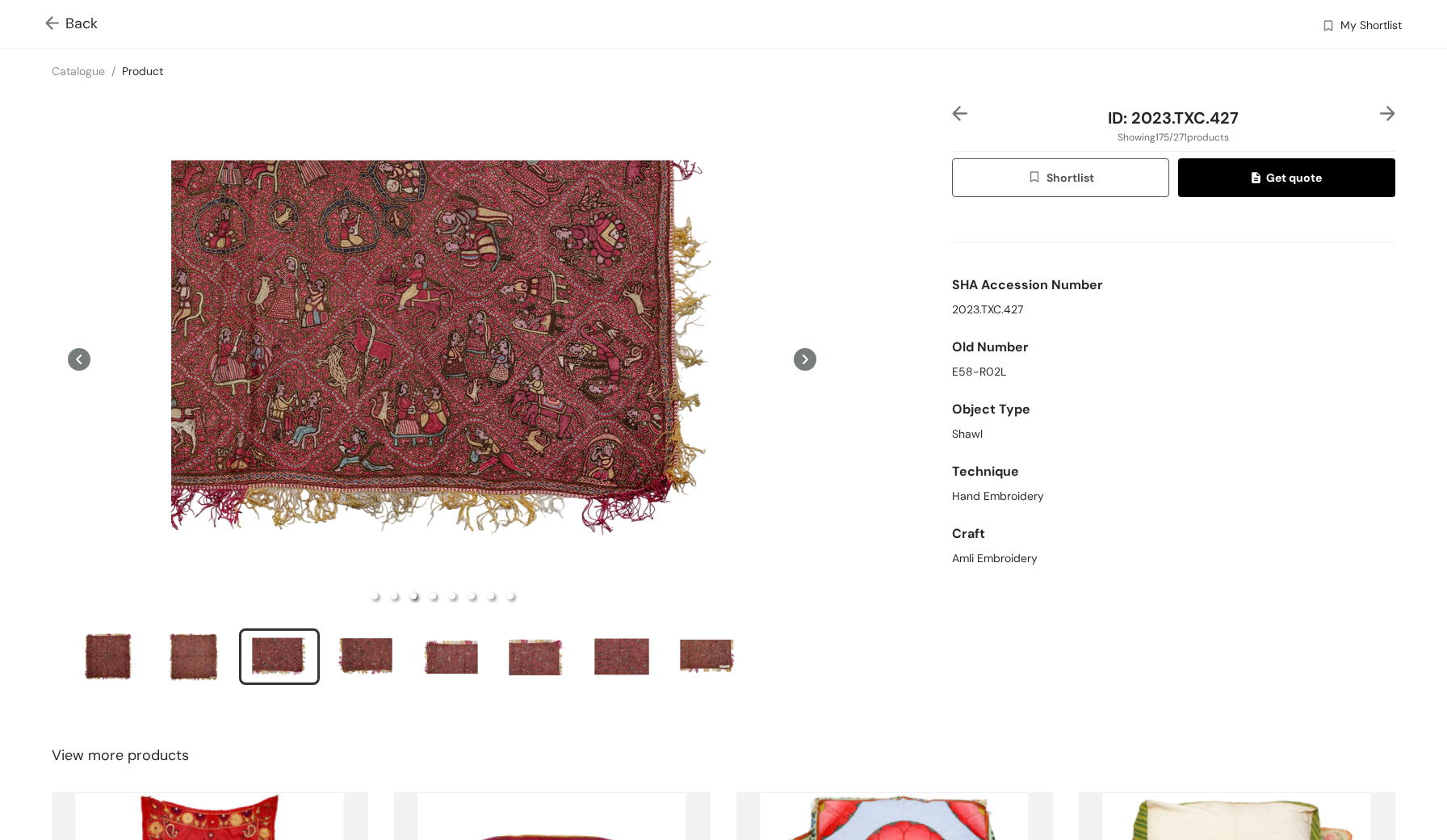
click at [52, 22] on img at bounding box center [55, 25] width 20 height 17
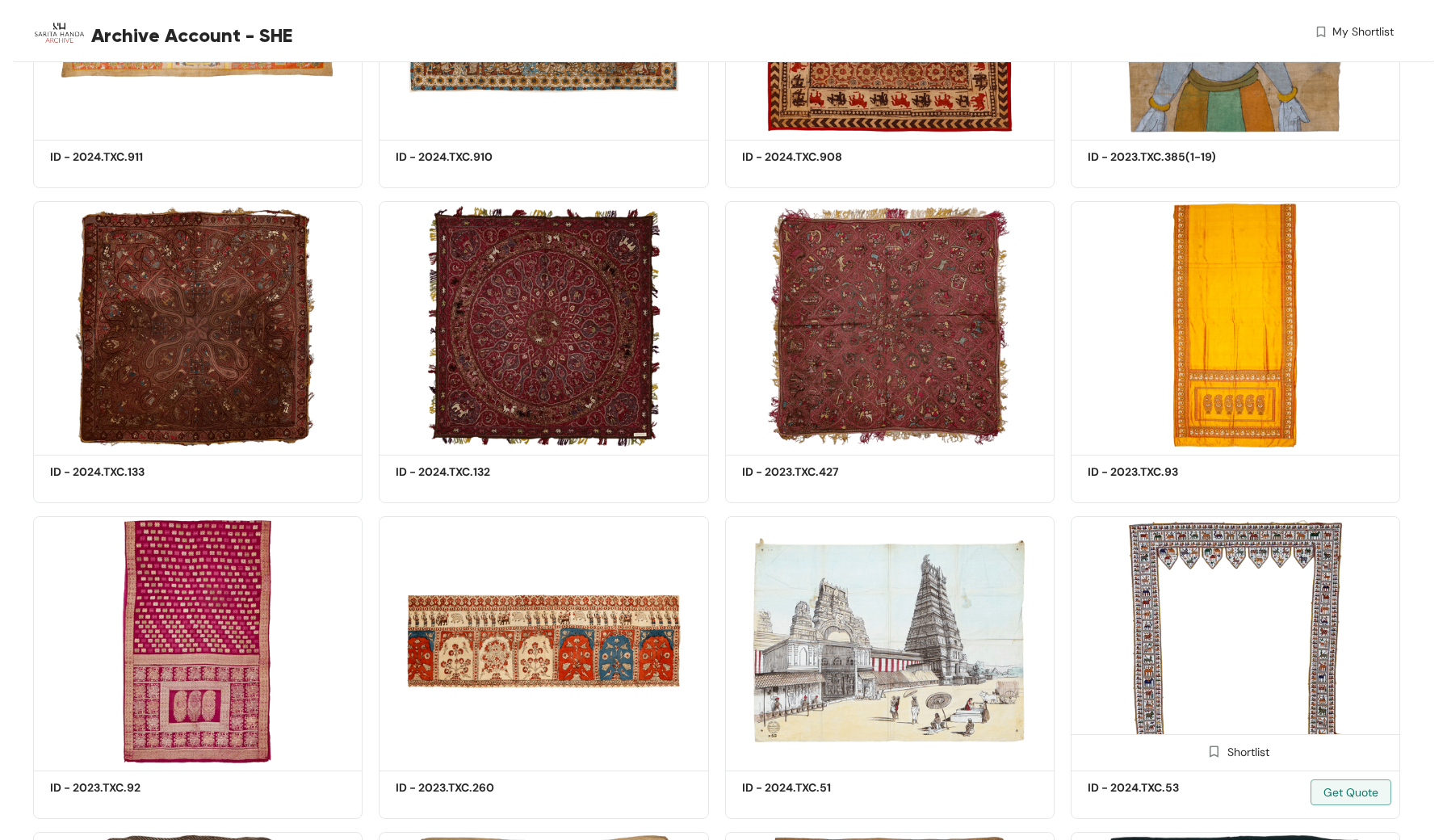
scroll to position [13895, 0]
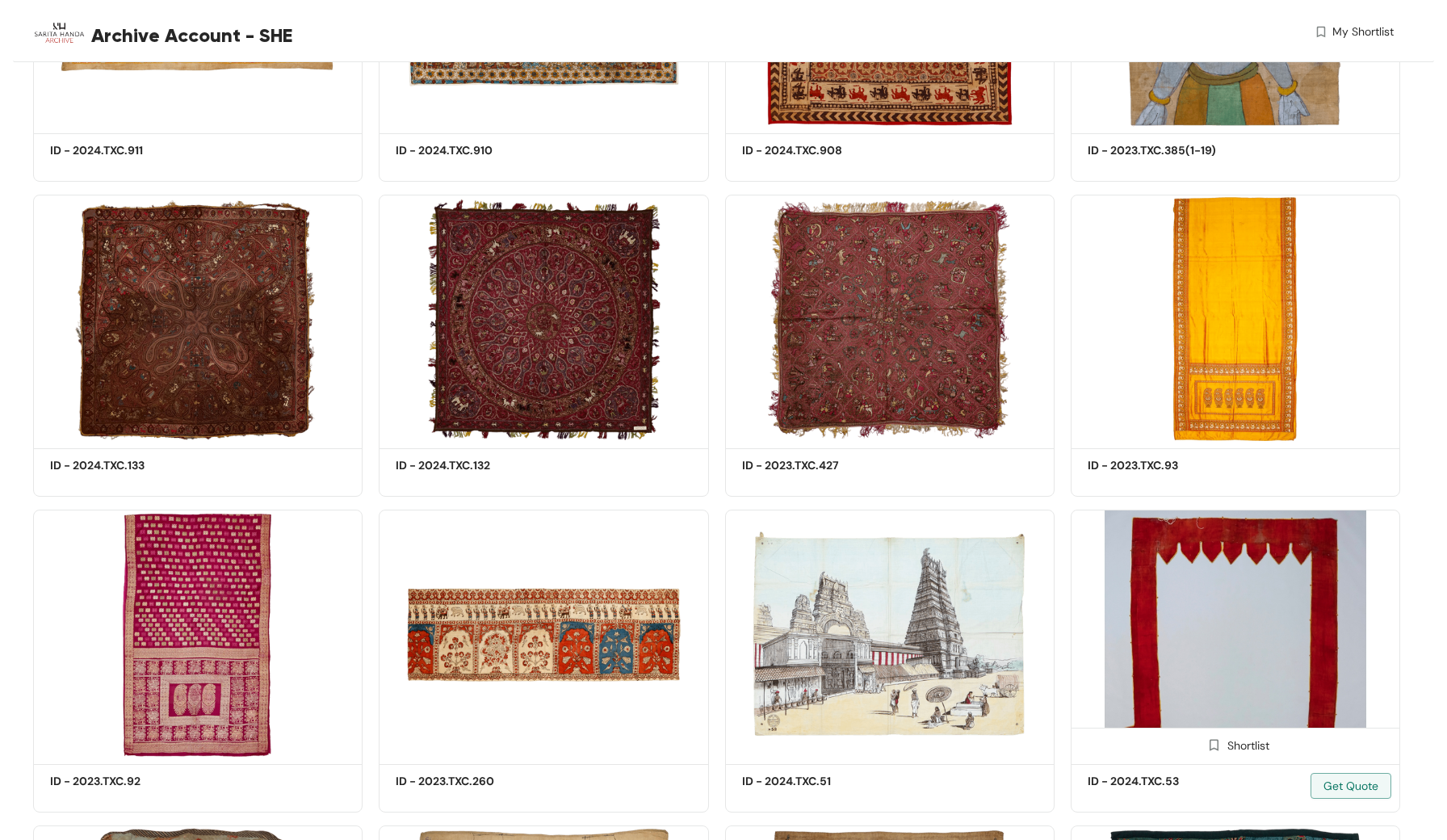
click at [1266, 578] on img at bounding box center [1235, 634] width 330 height 249
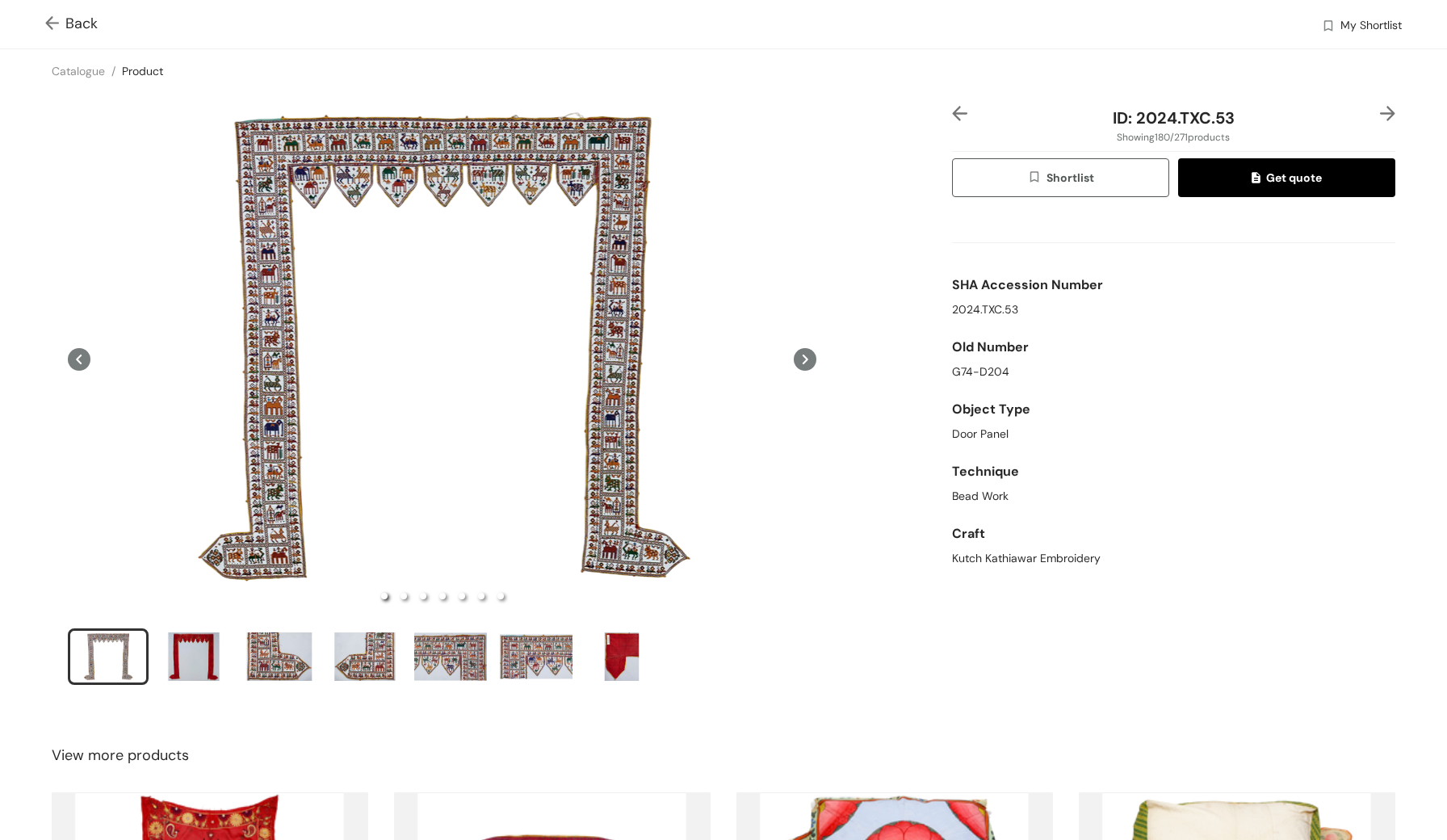
click at [50, 29] on img at bounding box center [55, 25] width 20 height 17
